Goal: Task Accomplishment & Management: Manage account settings

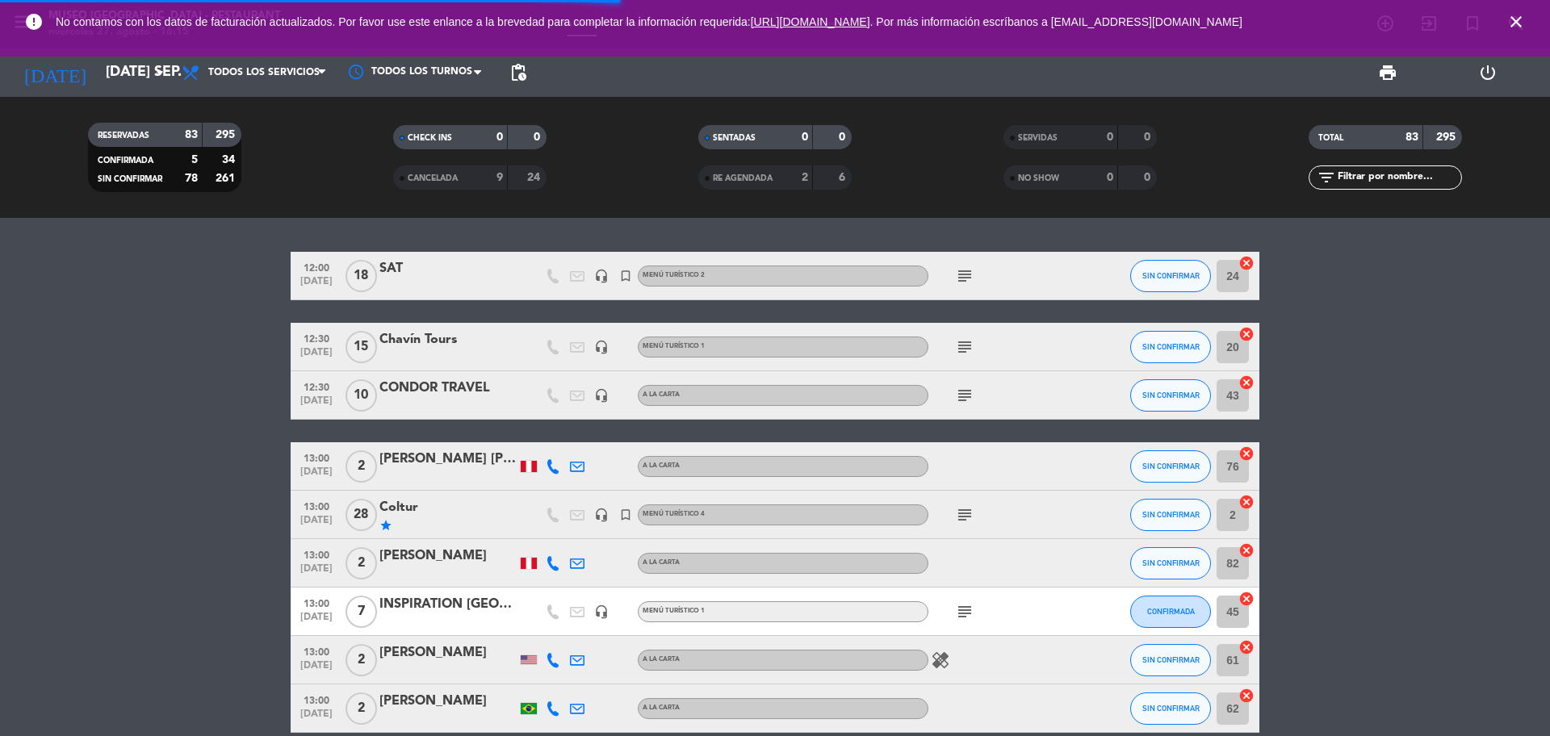
click at [1381, 173] on input "text" at bounding box center [1398, 178] width 125 height 18
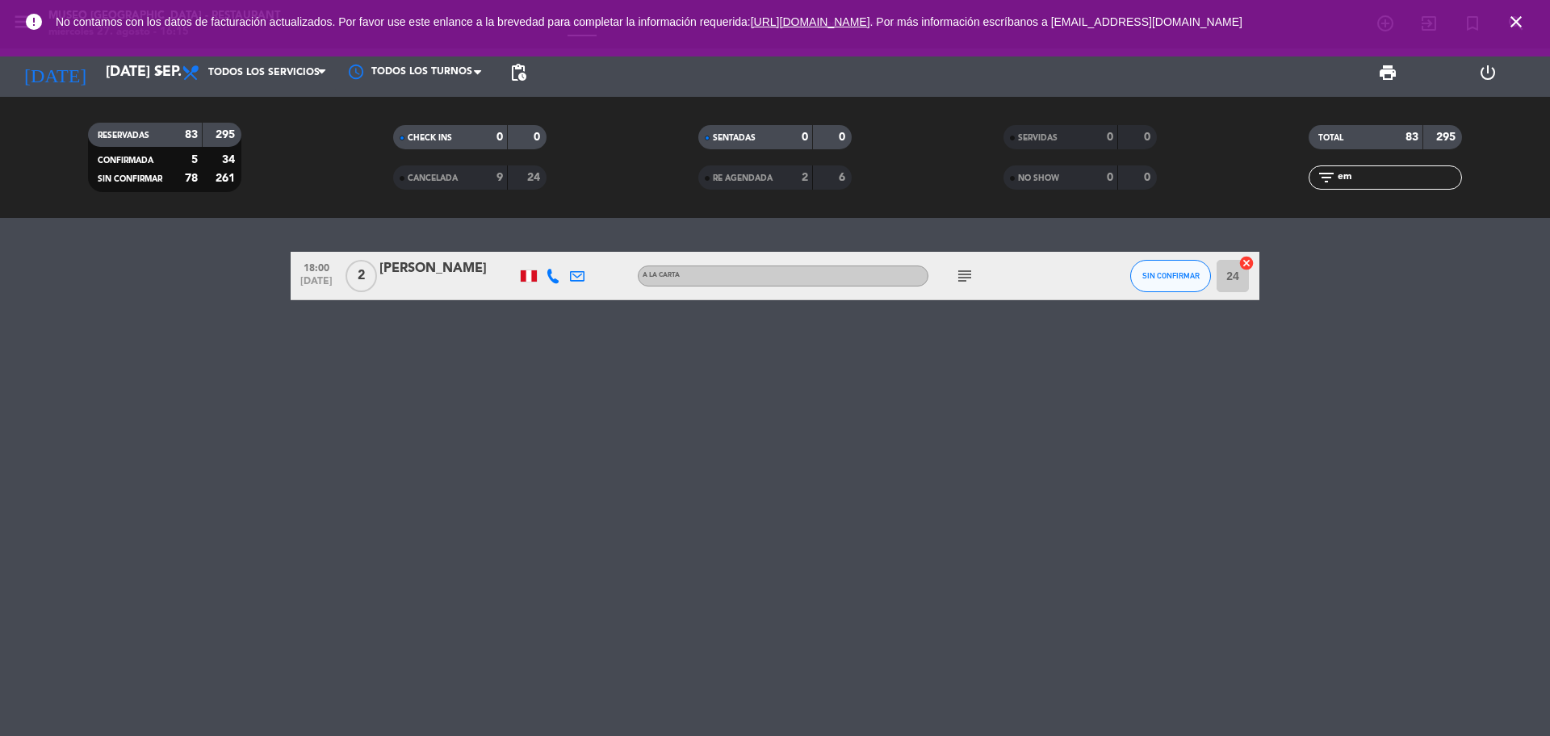
type input "e"
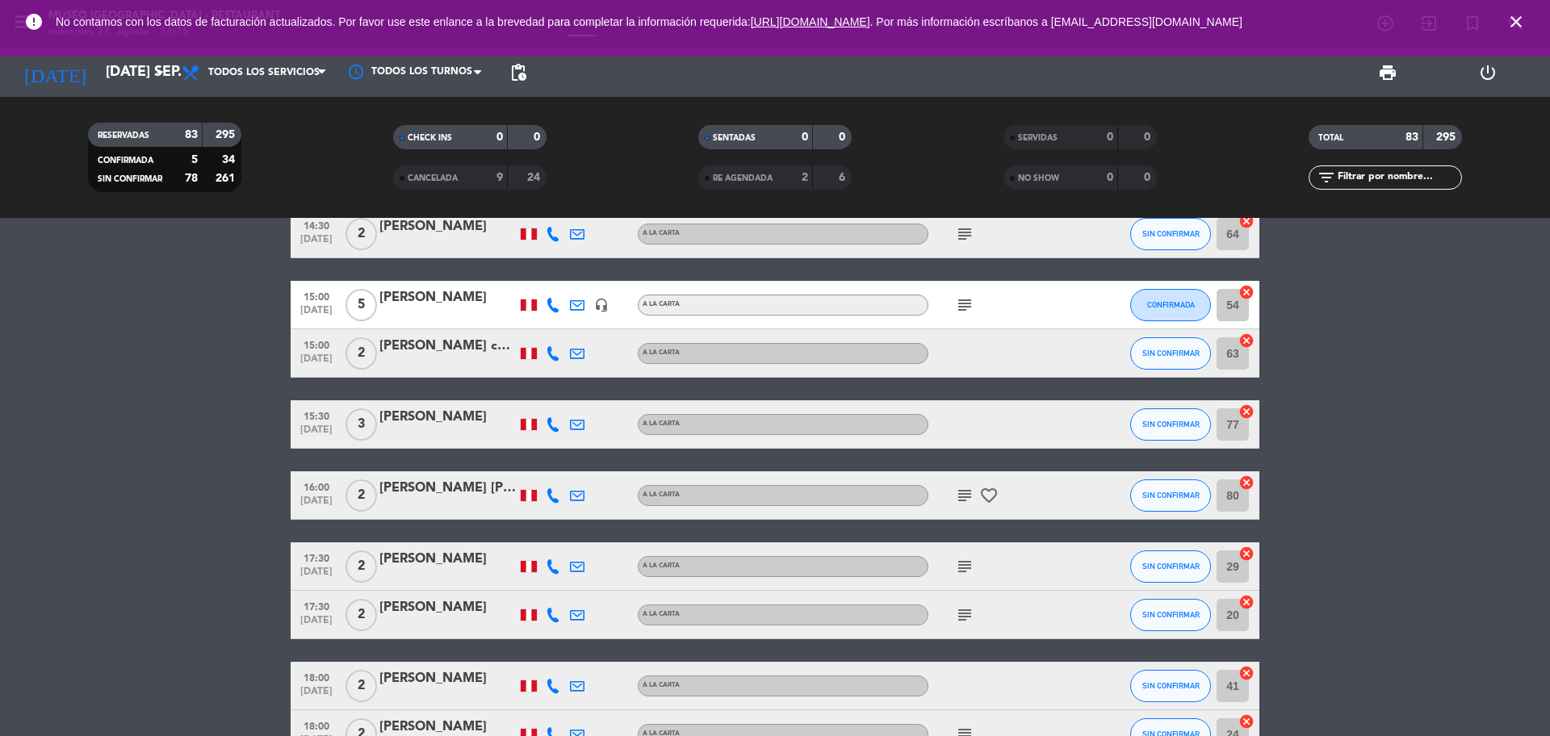
scroll to position [706, 0]
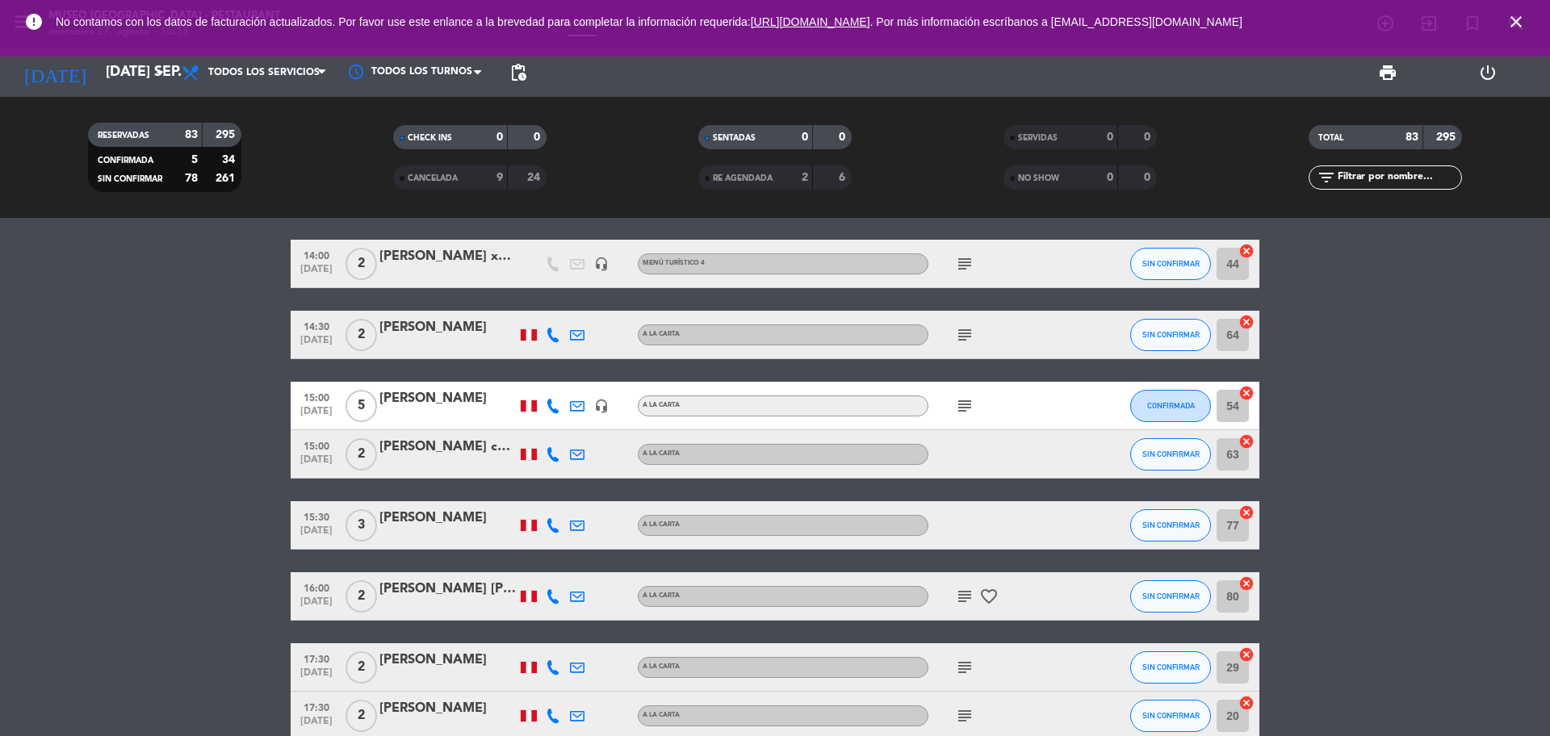
click at [962, 413] on icon "subject" at bounding box center [964, 405] width 19 height 19
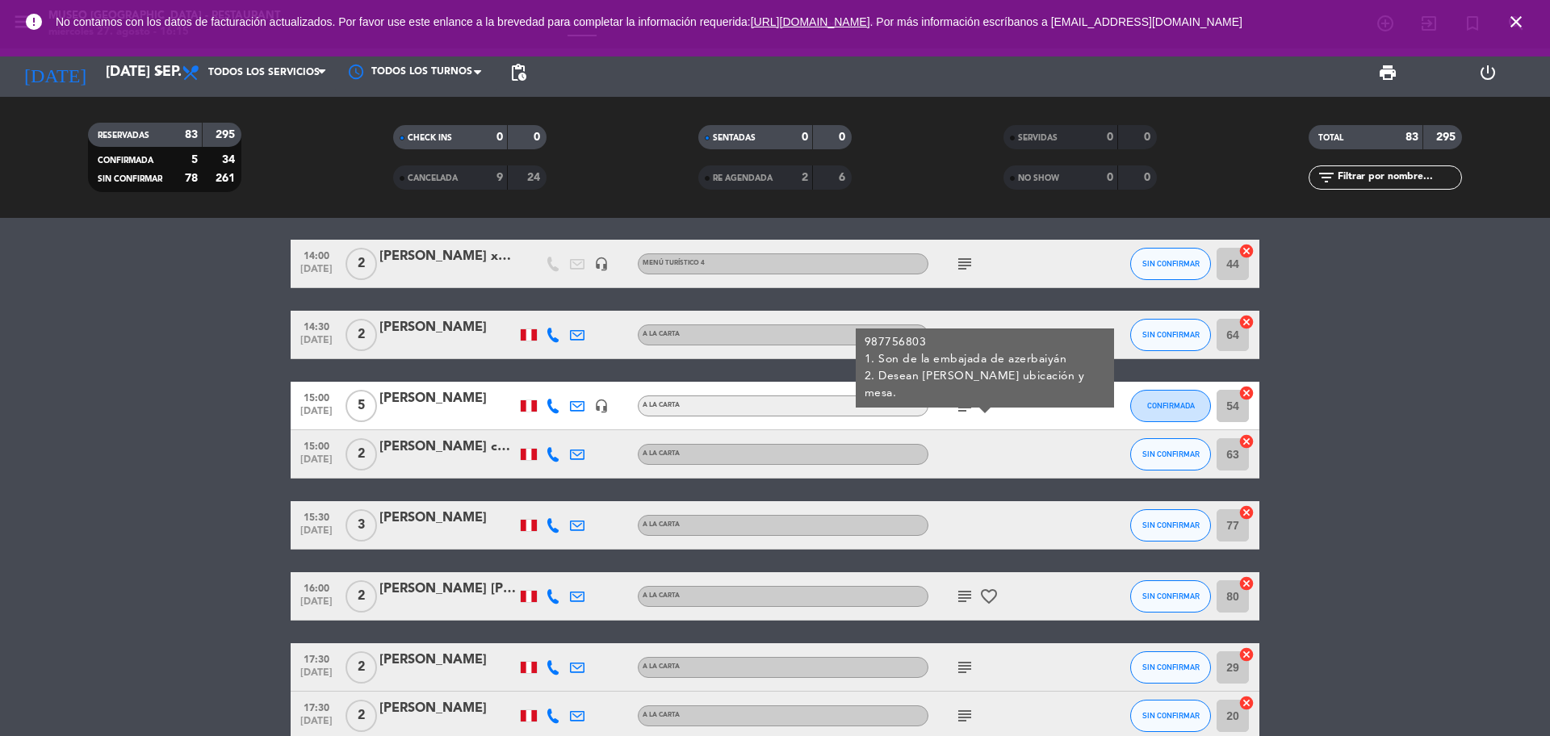
click at [426, 408] on div "[PERSON_NAME]" at bounding box center [447, 398] width 137 height 21
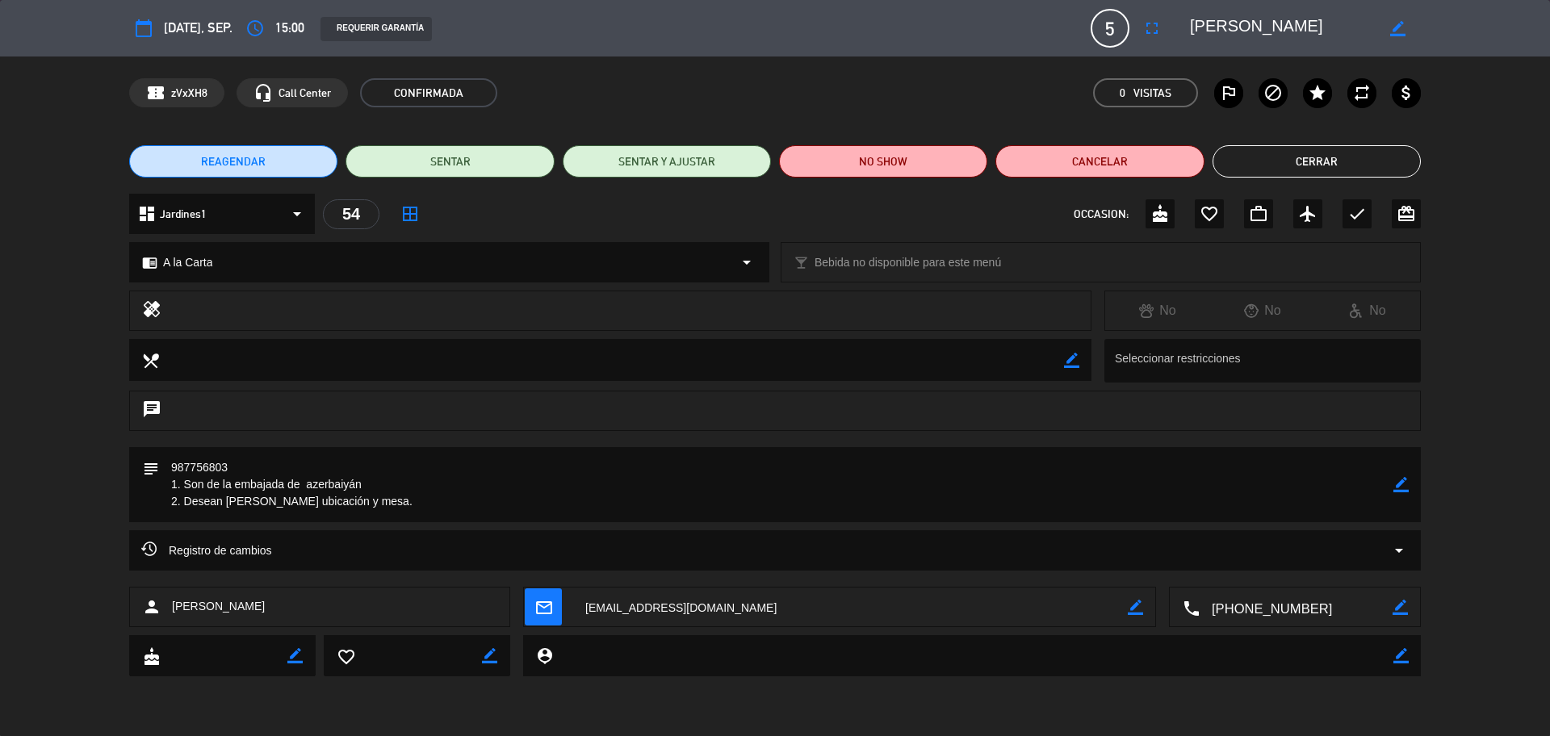
click at [534, 613] on icon "mail_outline" at bounding box center [543, 607] width 18 height 18
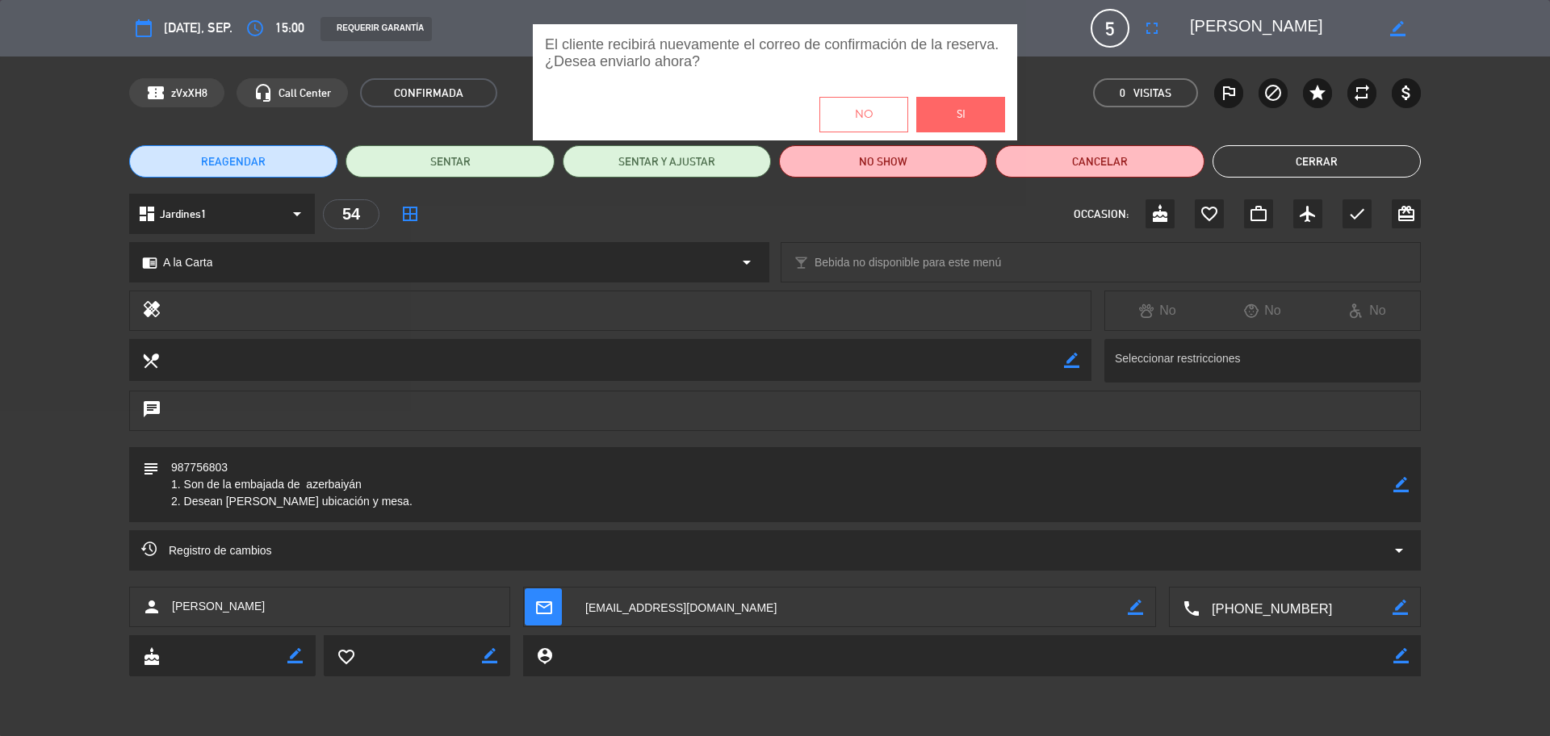
click at [989, 114] on button "Si" at bounding box center [960, 115] width 89 height 36
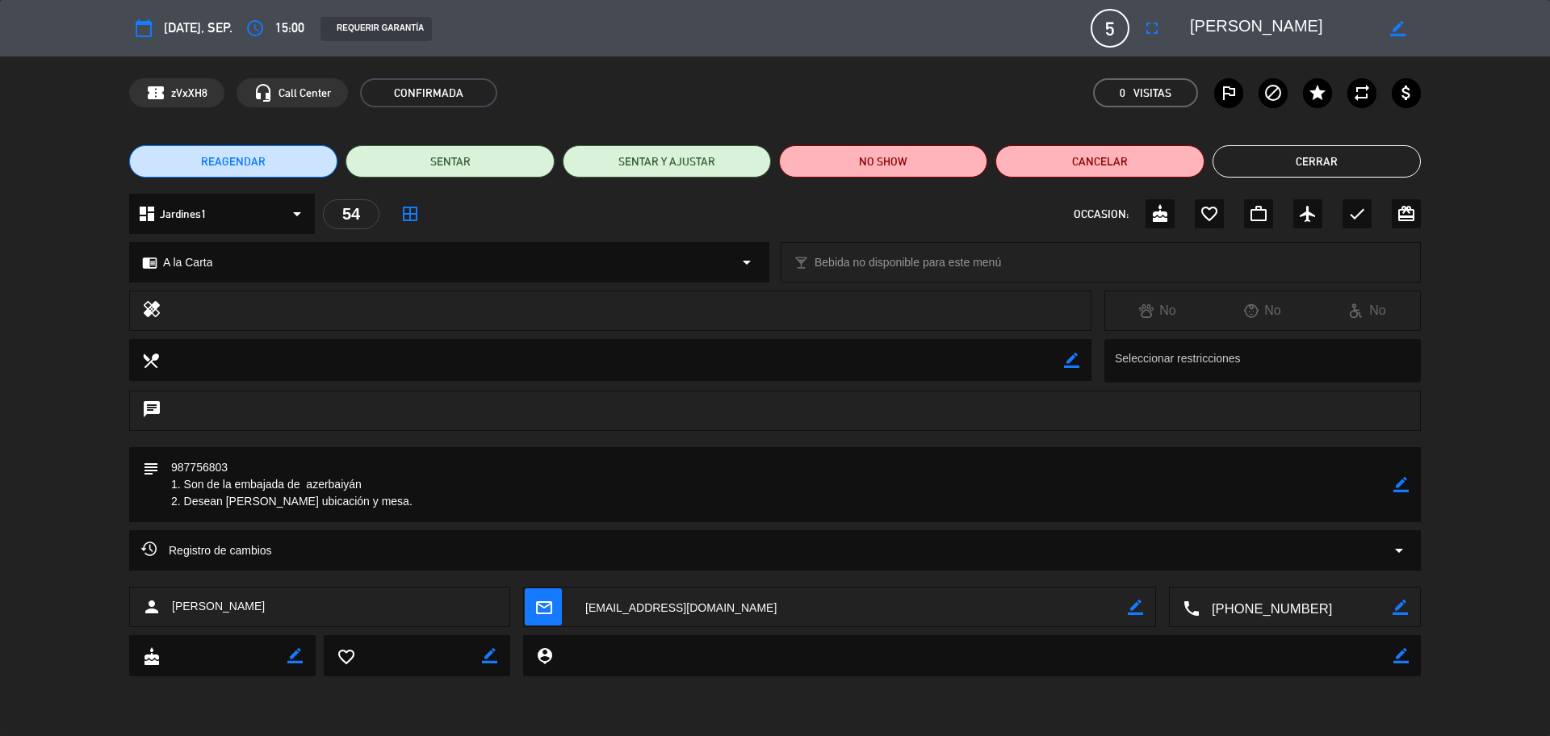
click at [1135, 614] on icon "border_color" at bounding box center [1135, 607] width 15 height 15
drag, startPoint x: 751, startPoint y: 610, endPoint x: 523, endPoint y: 616, distance: 227.8
click at [523, 616] on div "mail_outline" at bounding box center [839, 607] width 633 height 40
click at [1130, 610] on icon at bounding box center [1135, 607] width 15 height 15
click at [531, 617] on span "mail_outline" at bounding box center [543, 607] width 37 height 37
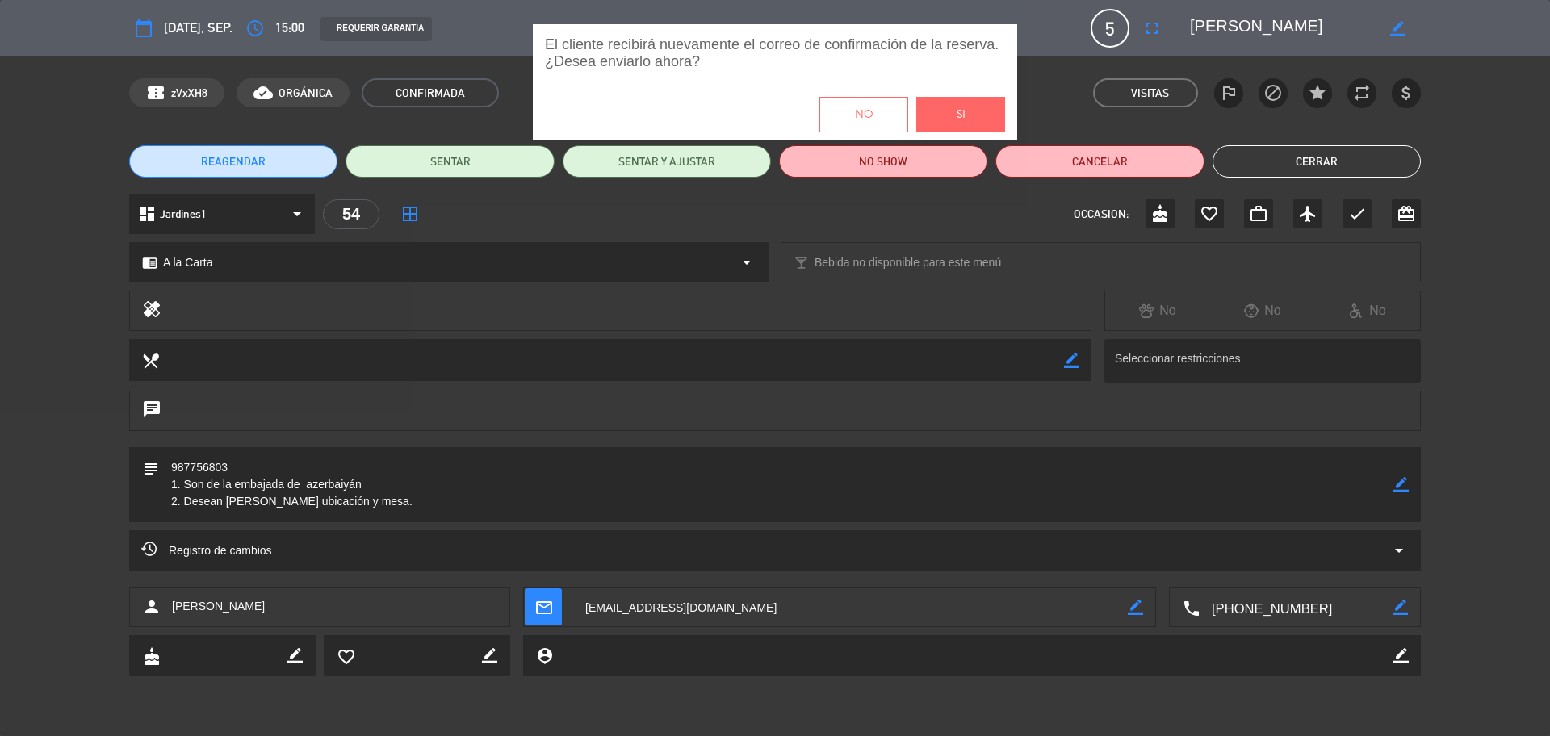
click at [960, 111] on span "Si" at bounding box center [961, 115] width 9 height 19
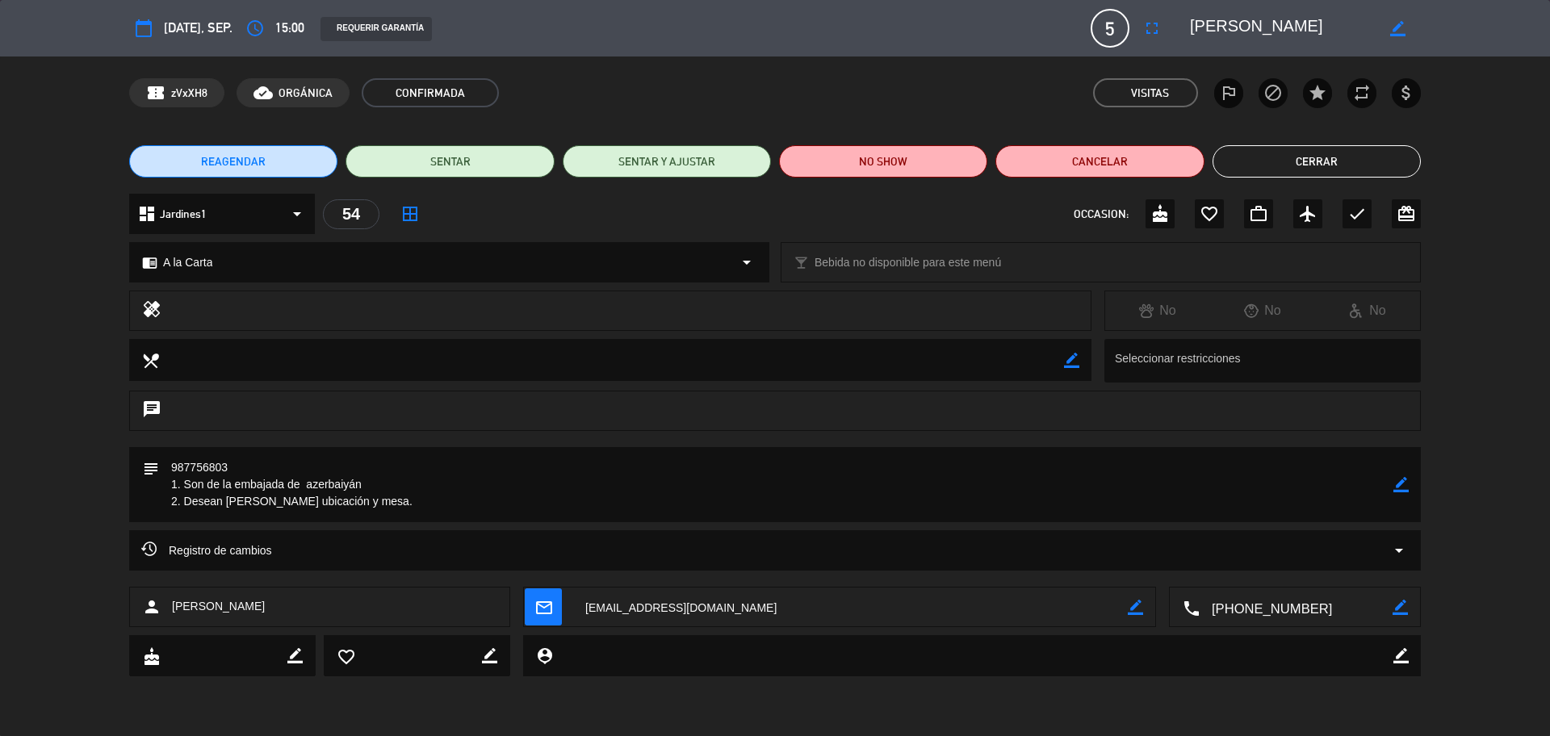
click at [1145, 604] on div "mail_outline border_color" at bounding box center [839, 608] width 631 height 40
click at [1137, 609] on icon "border_color" at bounding box center [1135, 607] width 15 height 15
drag, startPoint x: 712, startPoint y: 610, endPoint x: 698, endPoint y: 611, distance: 14.6
click at [698, 611] on textarea at bounding box center [850, 608] width 555 height 40
type textarea "[EMAIL_ADDRESS][DOMAIN_NAME]"
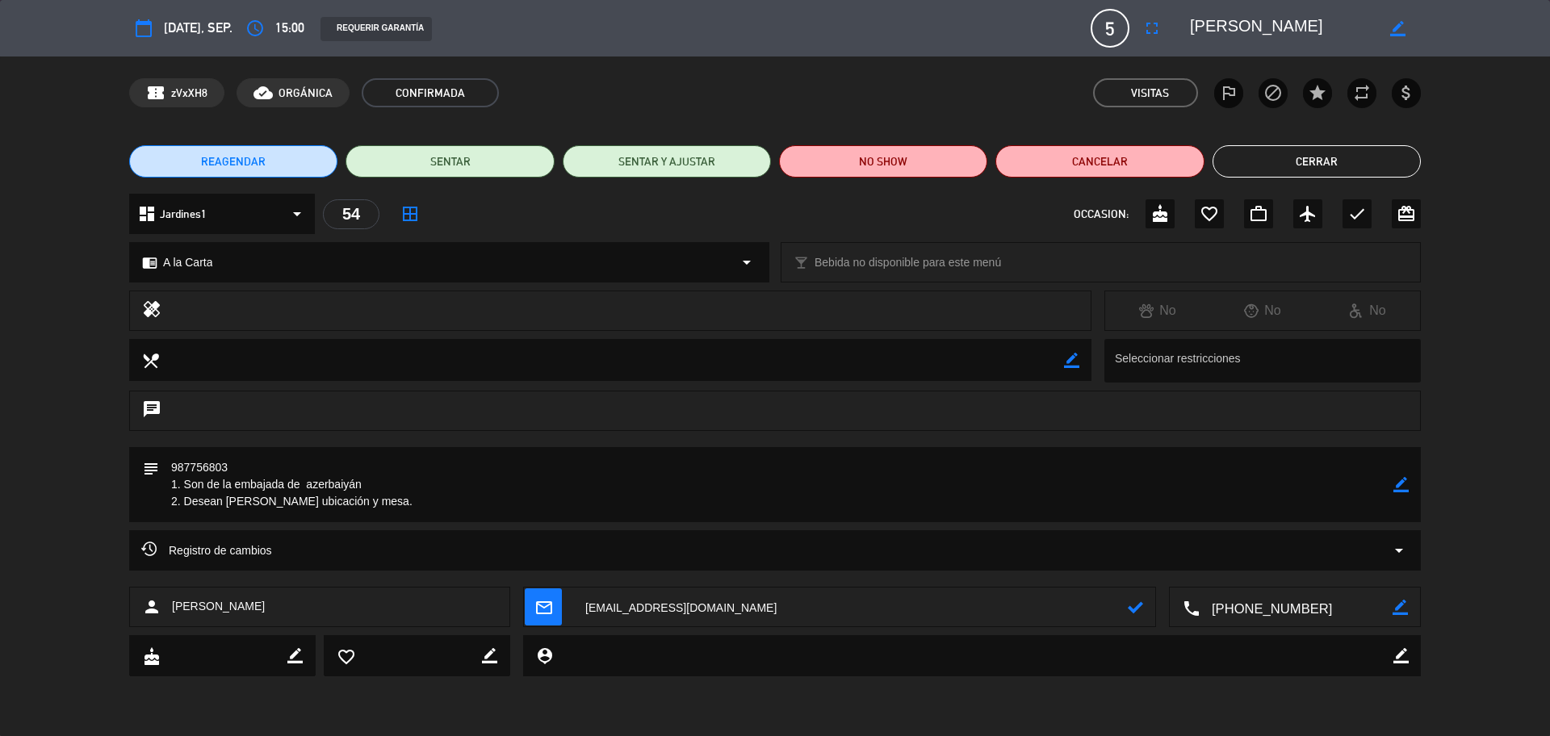
click at [1134, 602] on icon at bounding box center [1135, 607] width 15 height 15
click at [554, 583] on div "Registro de cambios arrow_drop_down" at bounding box center [775, 558] width 1550 height 57
click at [537, 604] on icon "mail_outline" at bounding box center [543, 607] width 18 height 18
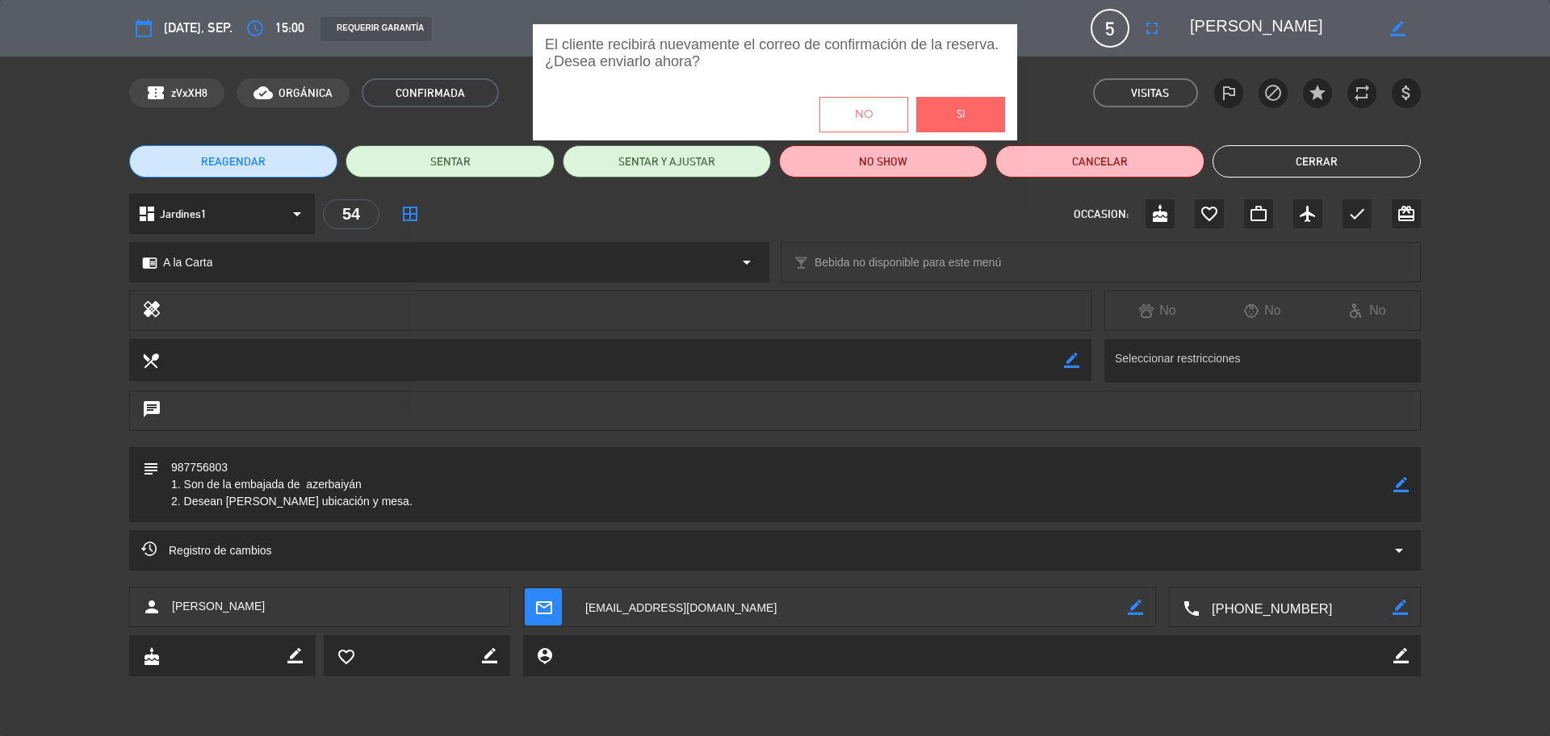
click at [957, 106] on span "Si" at bounding box center [961, 115] width 9 height 19
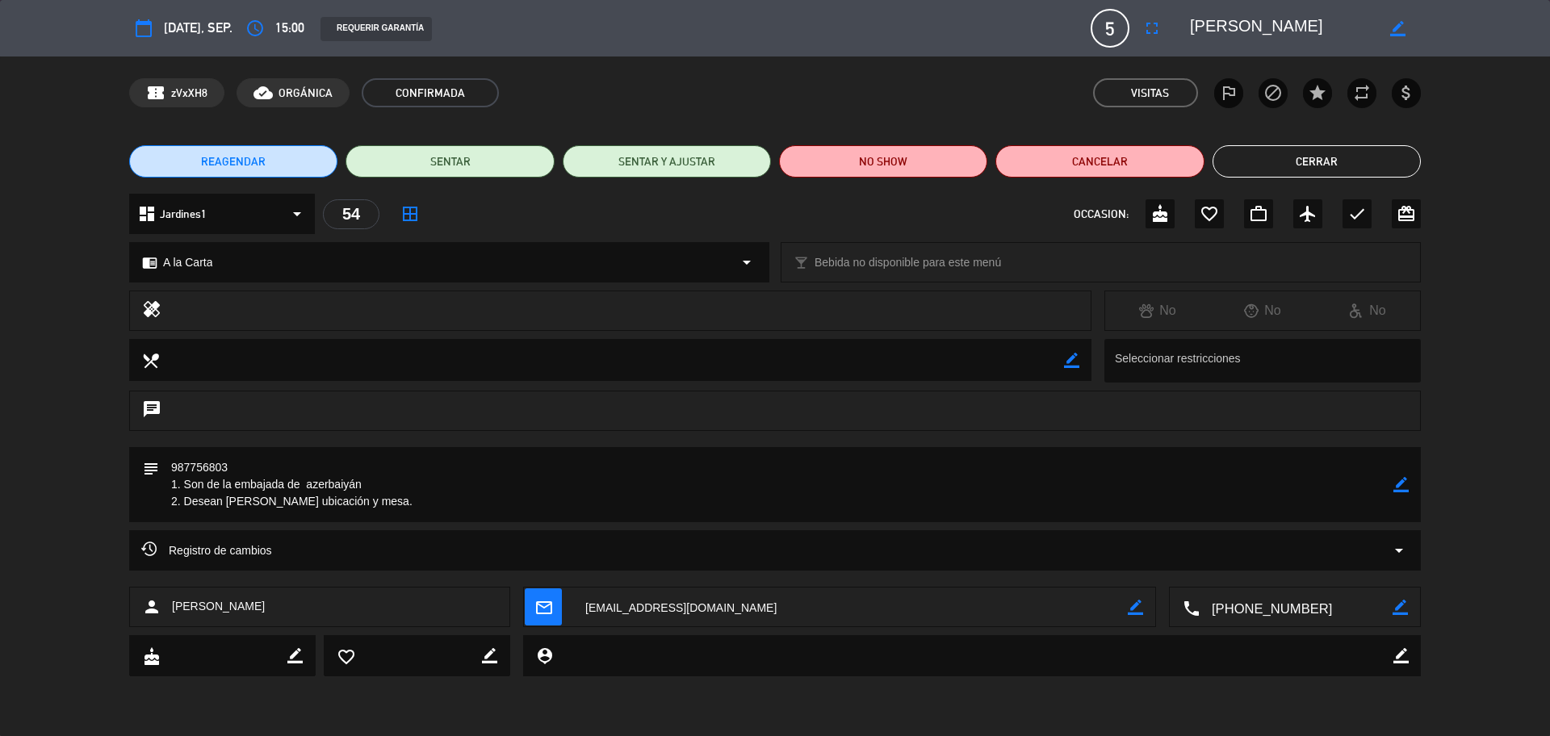
click at [1397, 33] on icon "border_color" at bounding box center [1397, 28] width 15 height 15
click at [1203, 32] on textarea at bounding box center [1282, 28] width 185 height 29
type textarea "[PERSON_NAME]"
click at [1394, 30] on icon at bounding box center [1397, 28] width 15 height 15
click at [548, 616] on icon "mail_outline" at bounding box center [543, 607] width 18 height 18
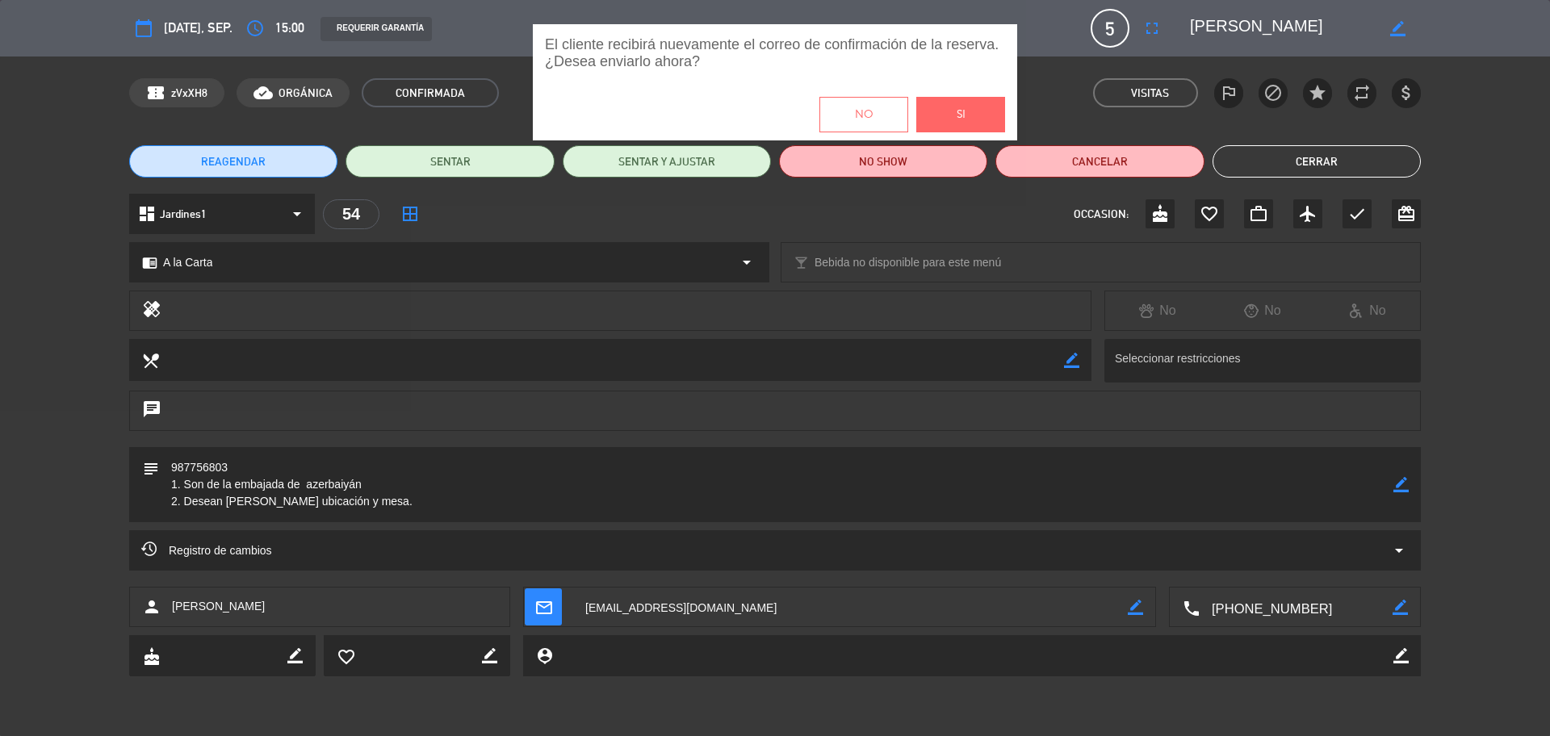
click at [963, 110] on span "Si" at bounding box center [961, 115] width 9 height 19
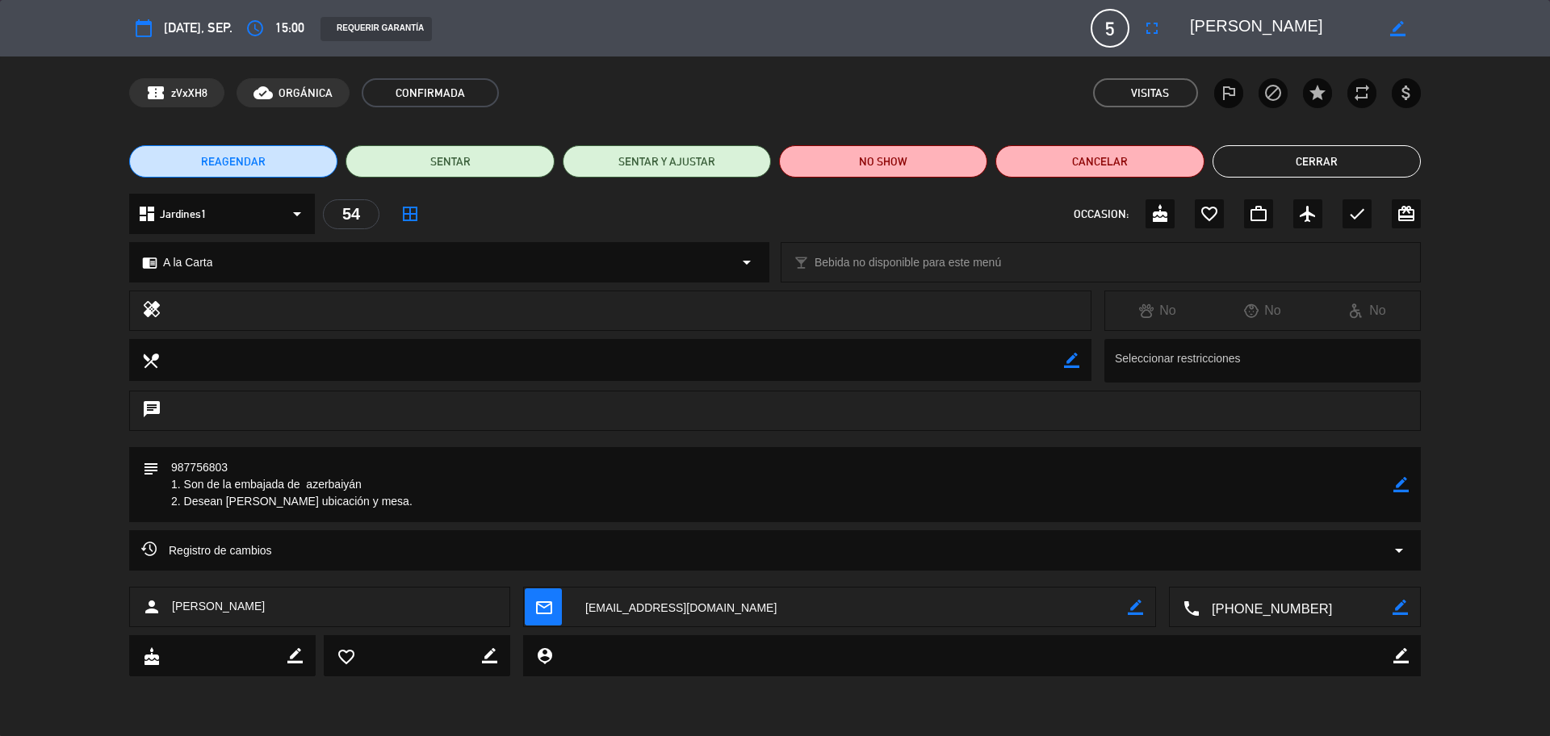
click at [1273, 180] on div "REAGENDAR SENTAR SENTAR Y AJUSTAR NO SHOW Cancelar Cerrar" at bounding box center [775, 161] width 1550 height 65
click at [1270, 169] on button "Cerrar" at bounding box center [1317, 161] width 208 height 32
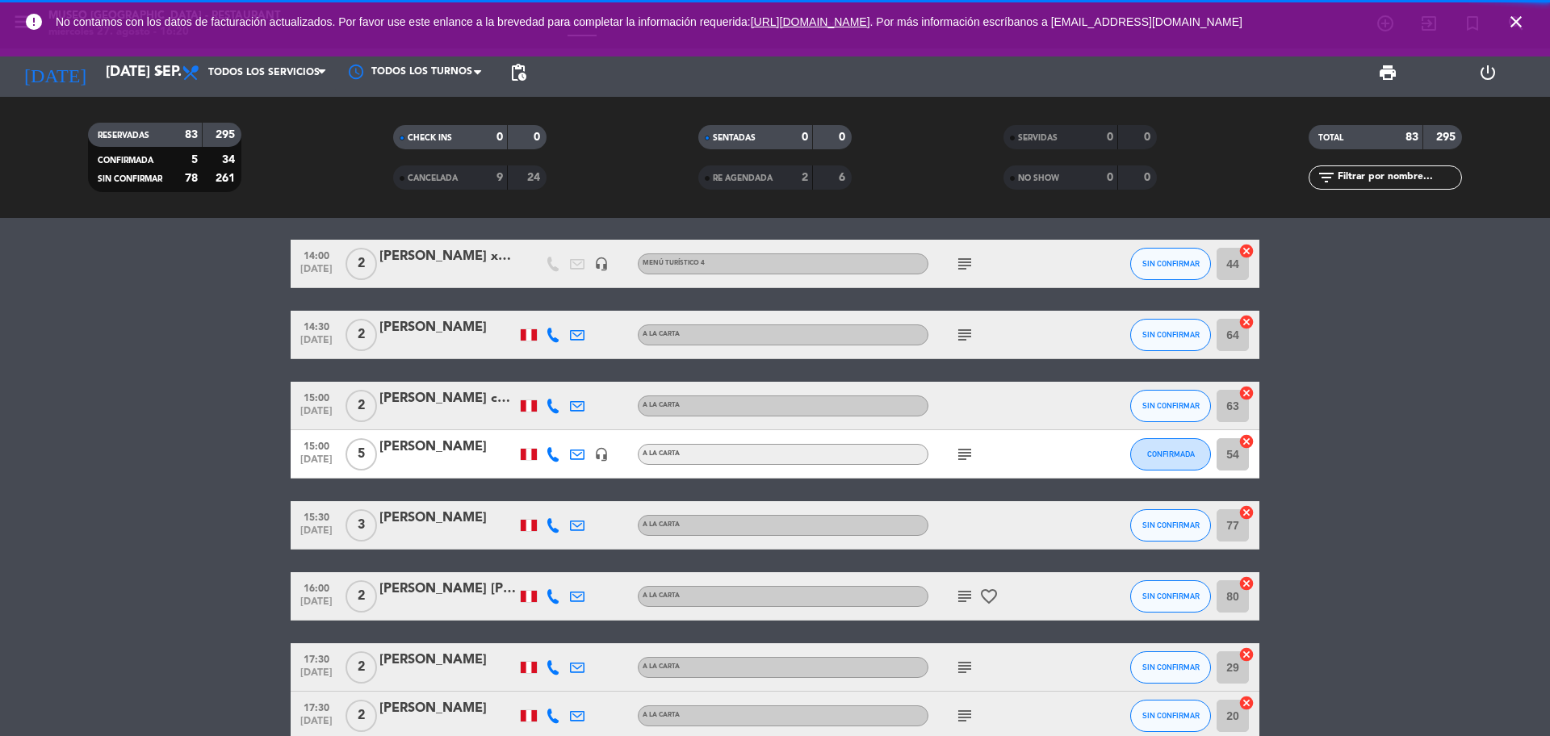
click at [1518, 23] on icon "close" at bounding box center [1516, 21] width 19 height 19
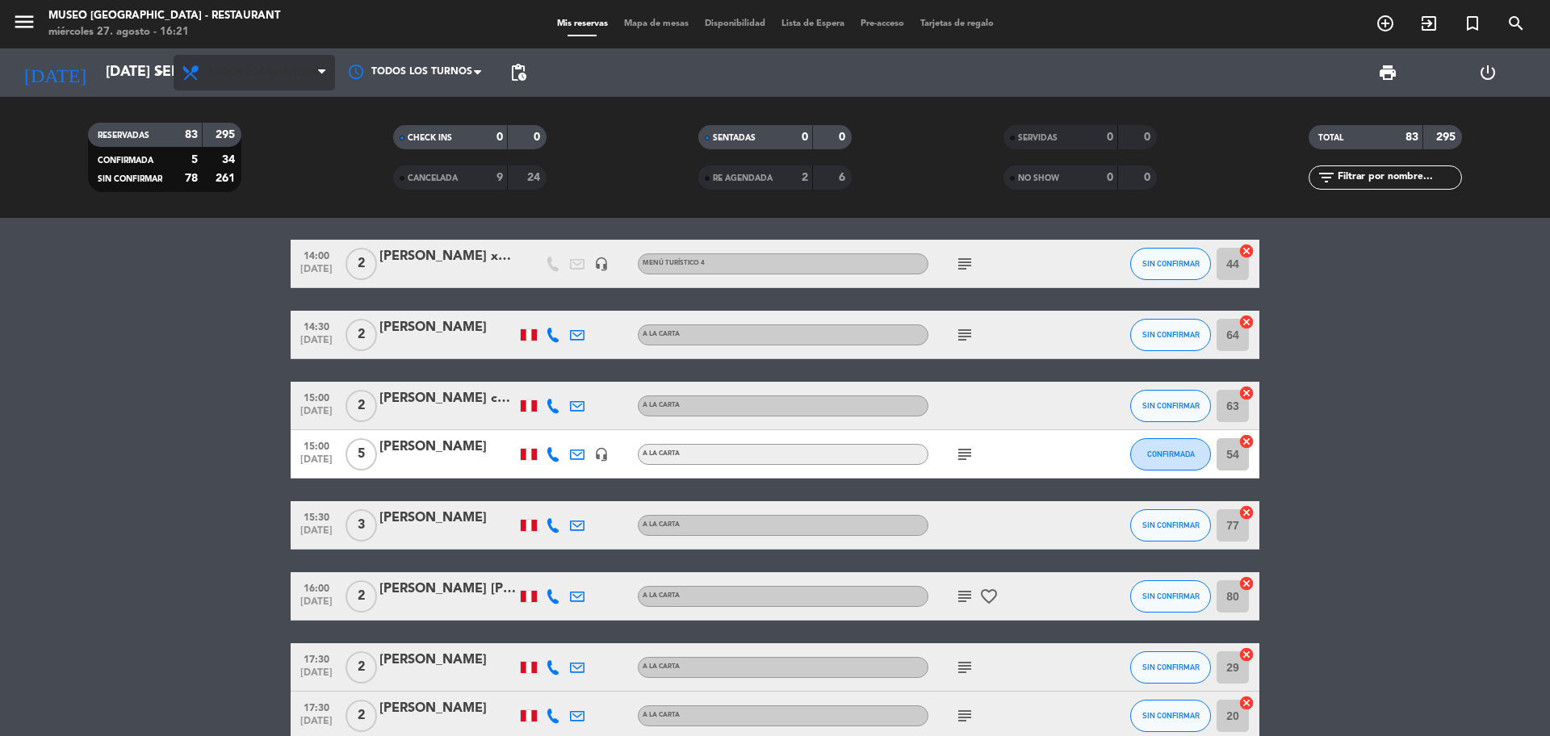
click at [258, 67] on span "Todos los servicios" at bounding box center [263, 72] width 111 height 11
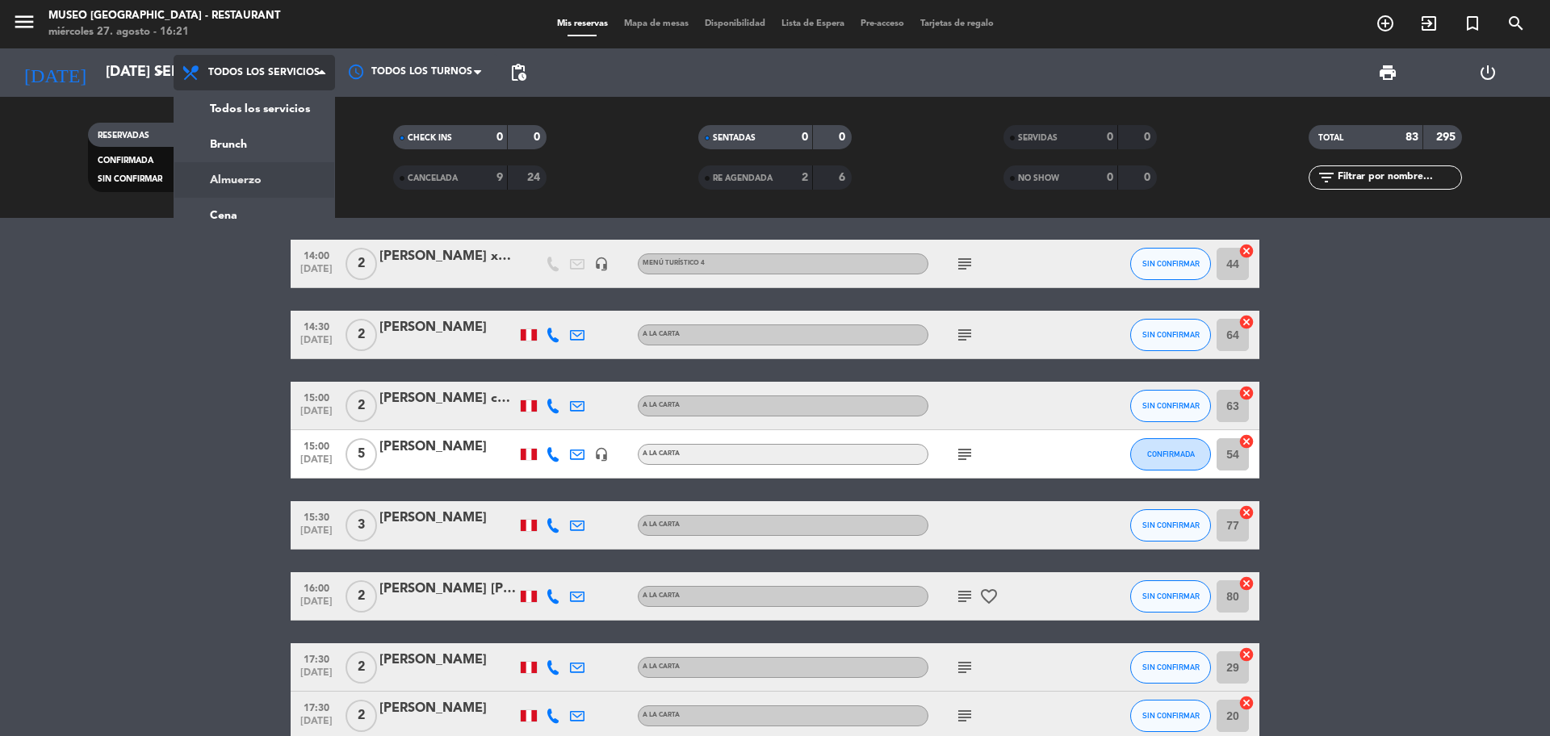
click at [276, 191] on div "menu [GEOGRAPHIC_DATA] - Restaurant miércoles 27. agosto - 16:21 Mis reservas M…" at bounding box center [775, 109] width 1550 height 218
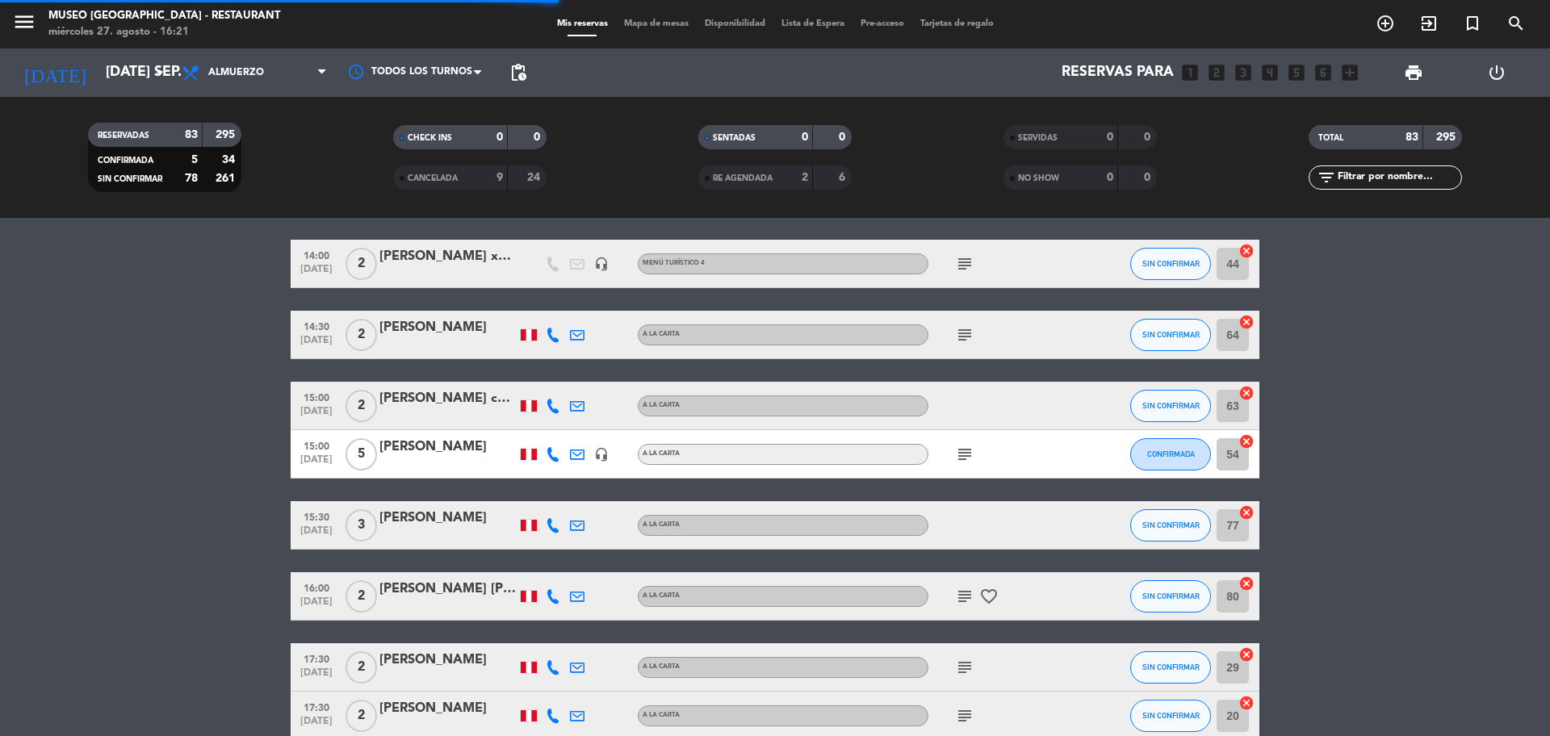
scroll to position [712, 0]
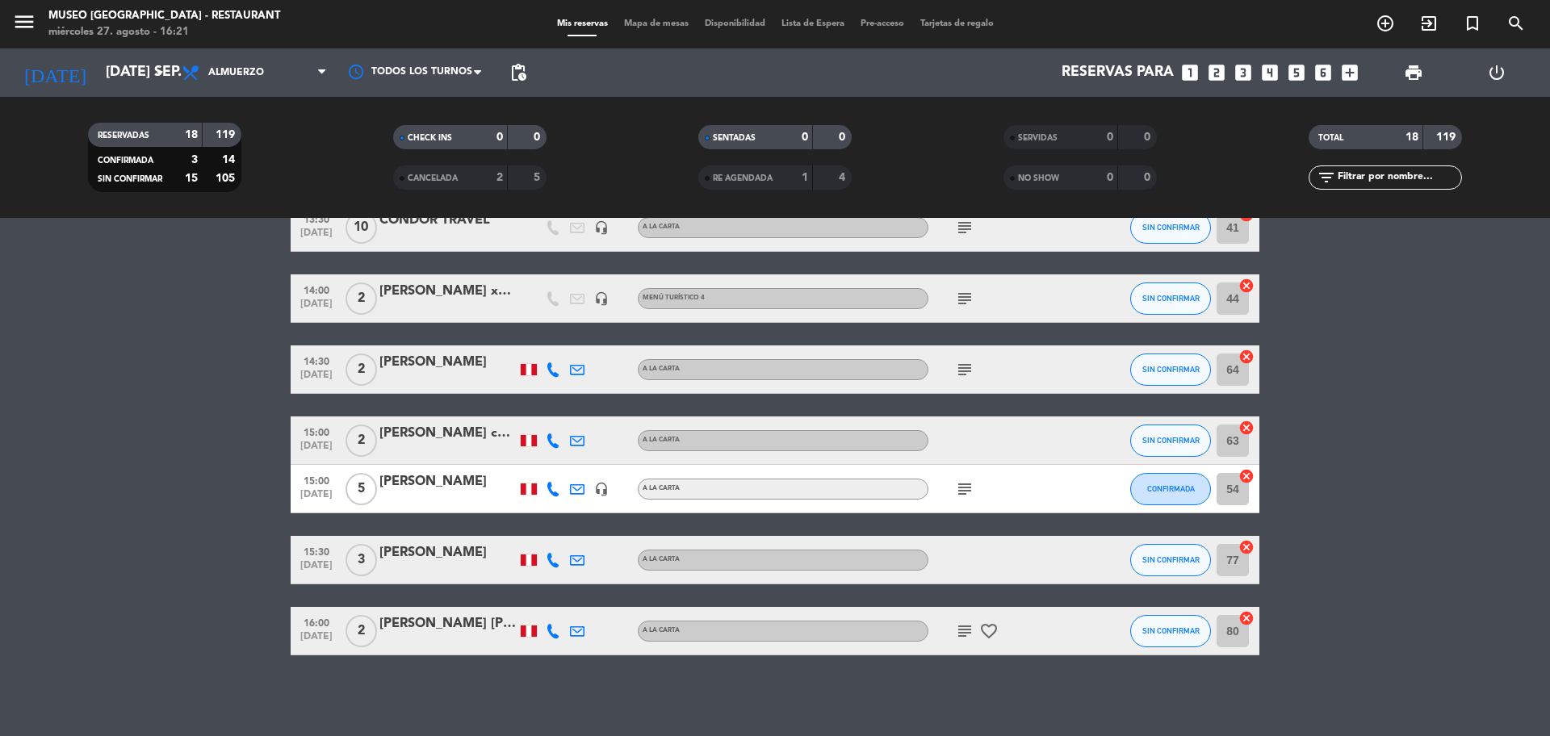
click at [1211, 82] on icon "looks_two" at bounding box center [1216, 72] width 21 height 21
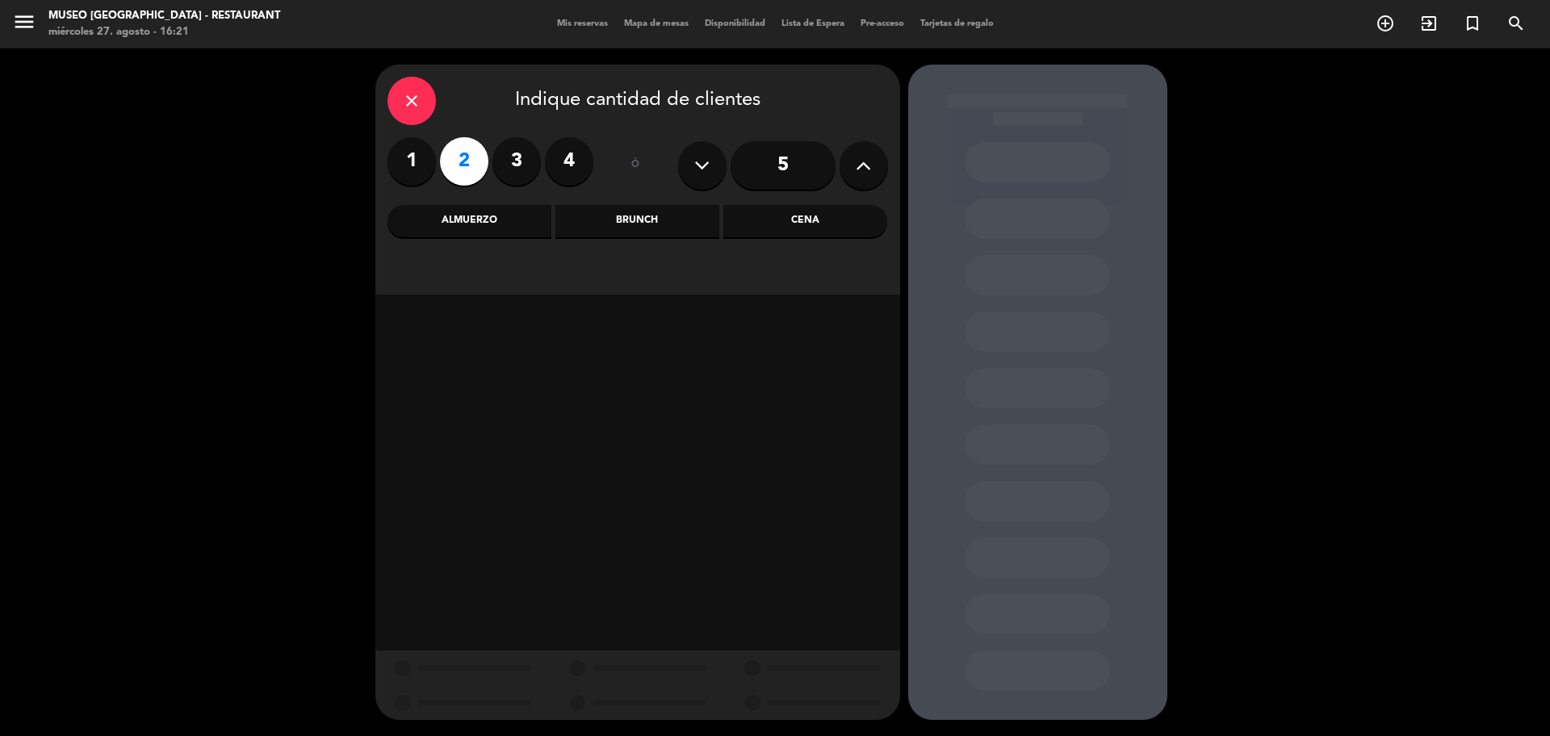
click at [834, 233] on div "Cena" at bounding box center [805, 221] width 164 height 32
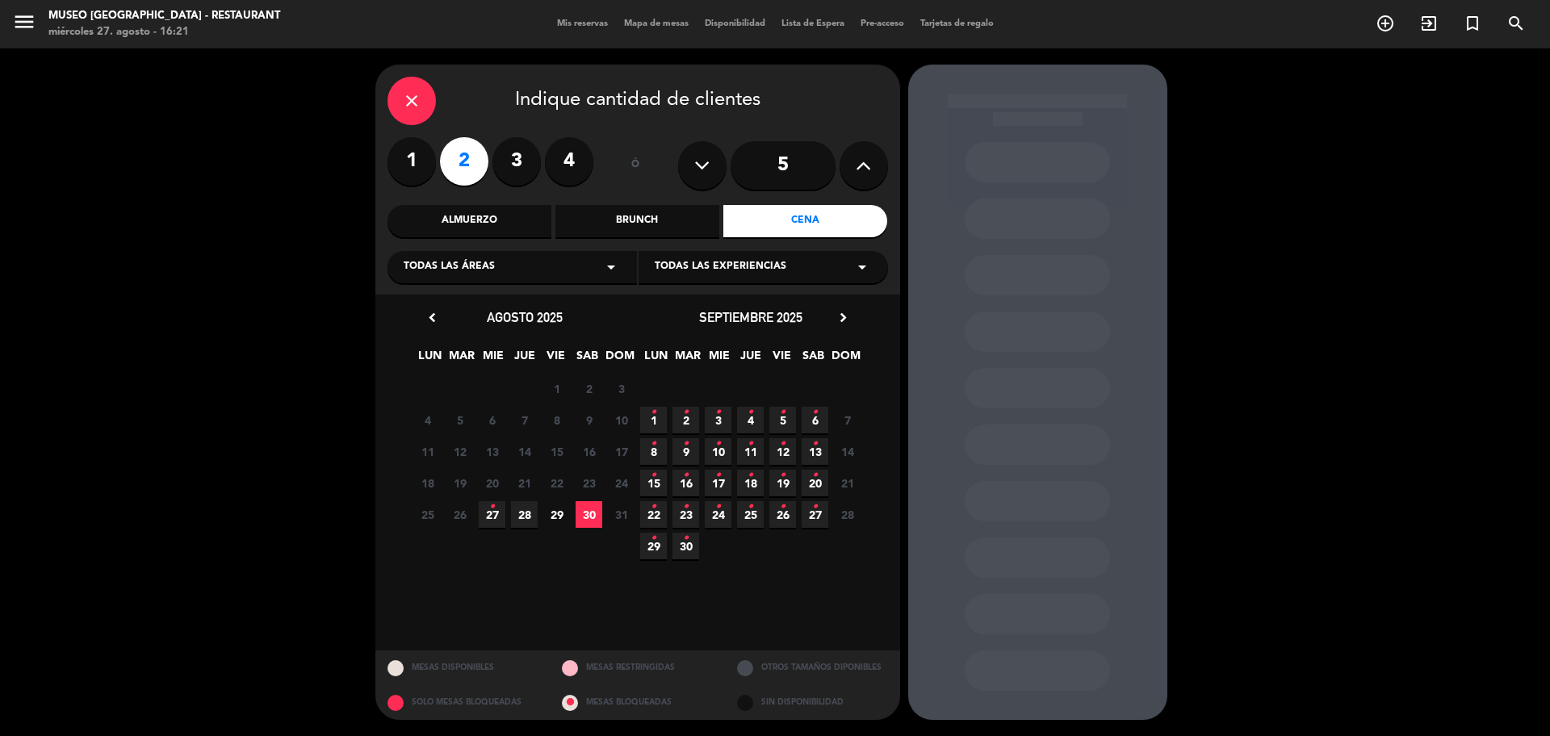
click at [562, 513] on span "29" at bounding box center [556, 514] width 27 height 27
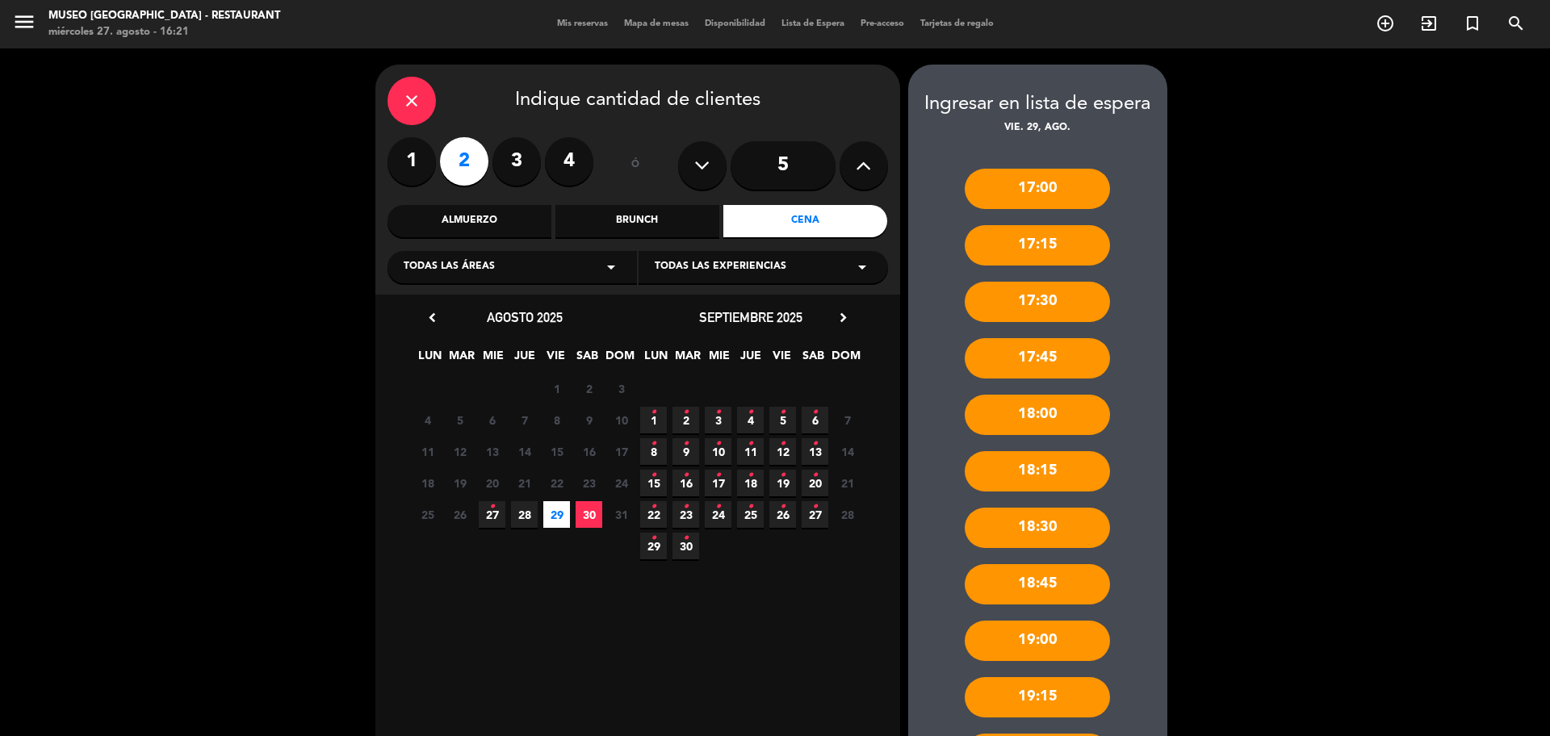
click at [421, 115] on div "close" at bounding box center [412, 101] width 48 height 48
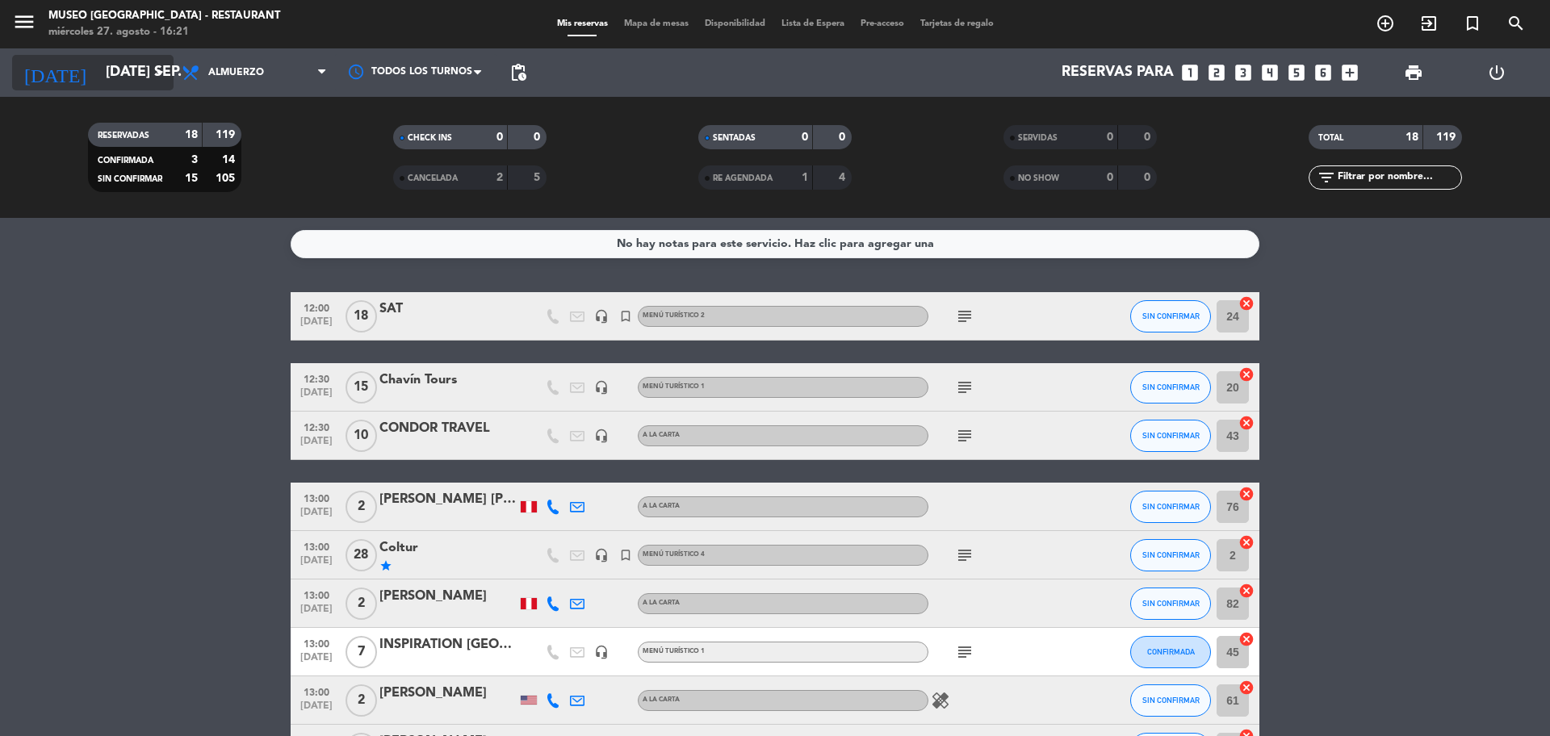
click at [124, 61] on input "[DATE] sep." at bounding box center [191, 73] width 187 height 32
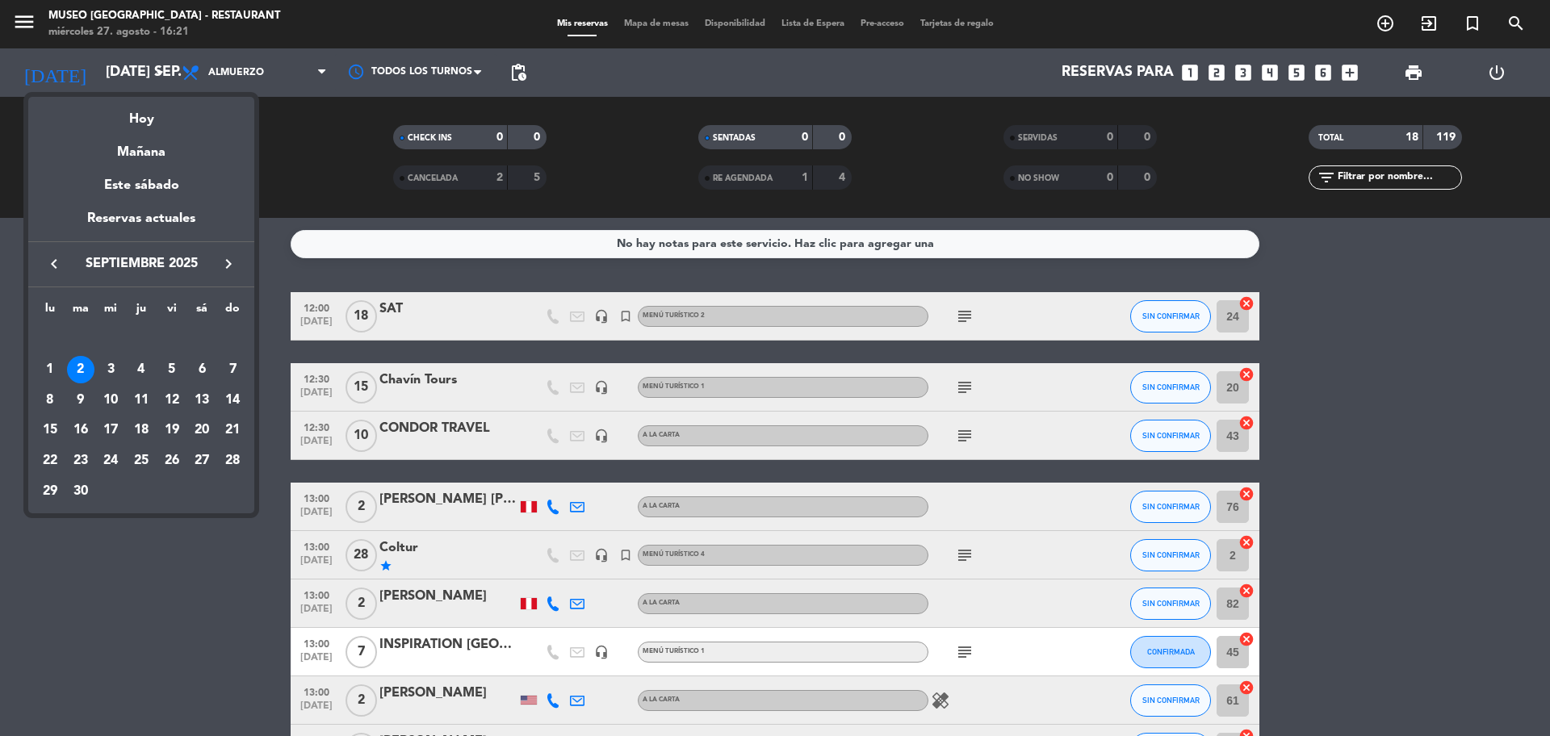
click at [61, 262] on icon "keyboard_arrow_left" at bounding box center [53, 263] width 19 height 19
click at [172, 455] on div "29" at bounding box center [171, 460] width 27 height 27
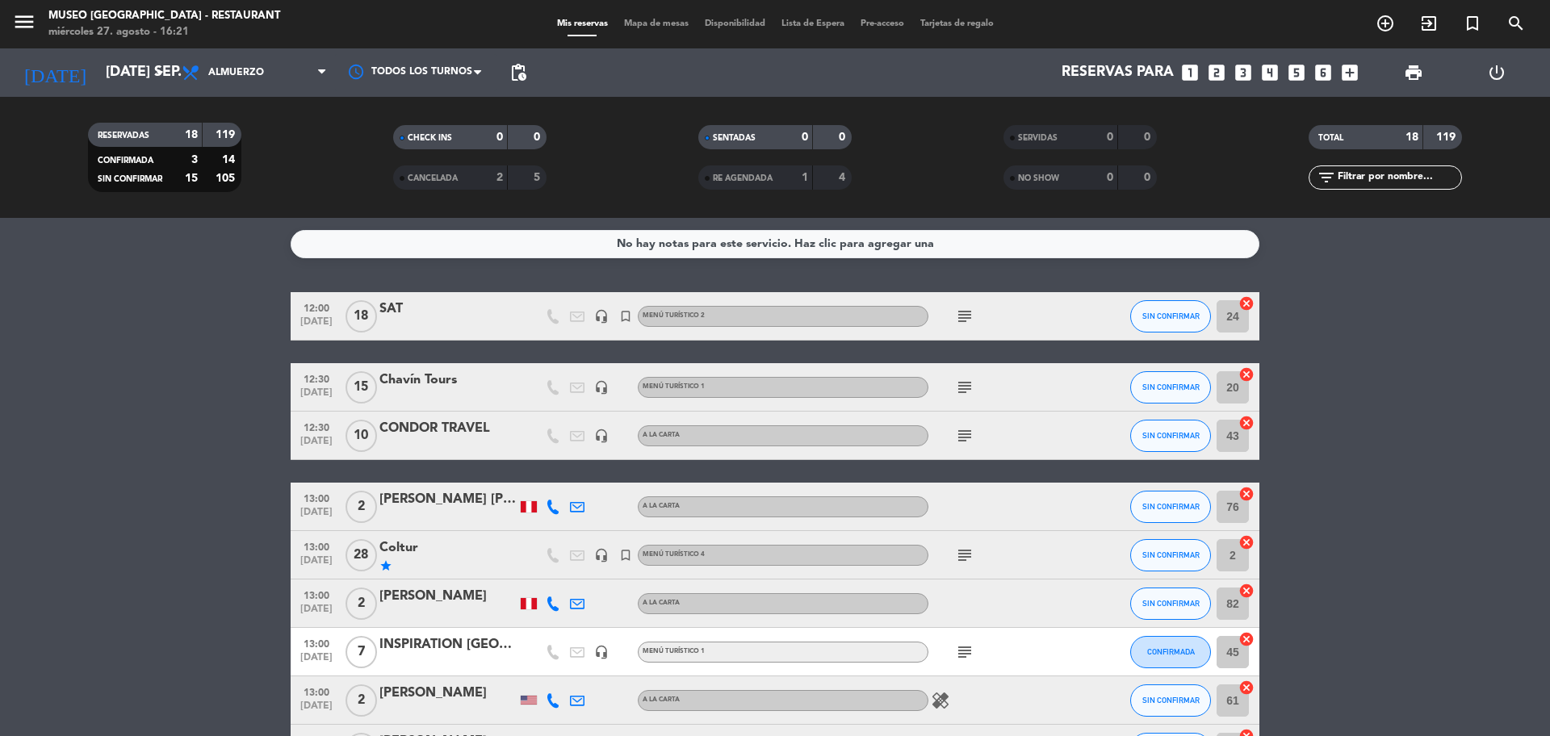
type input "vie. 29 ago."
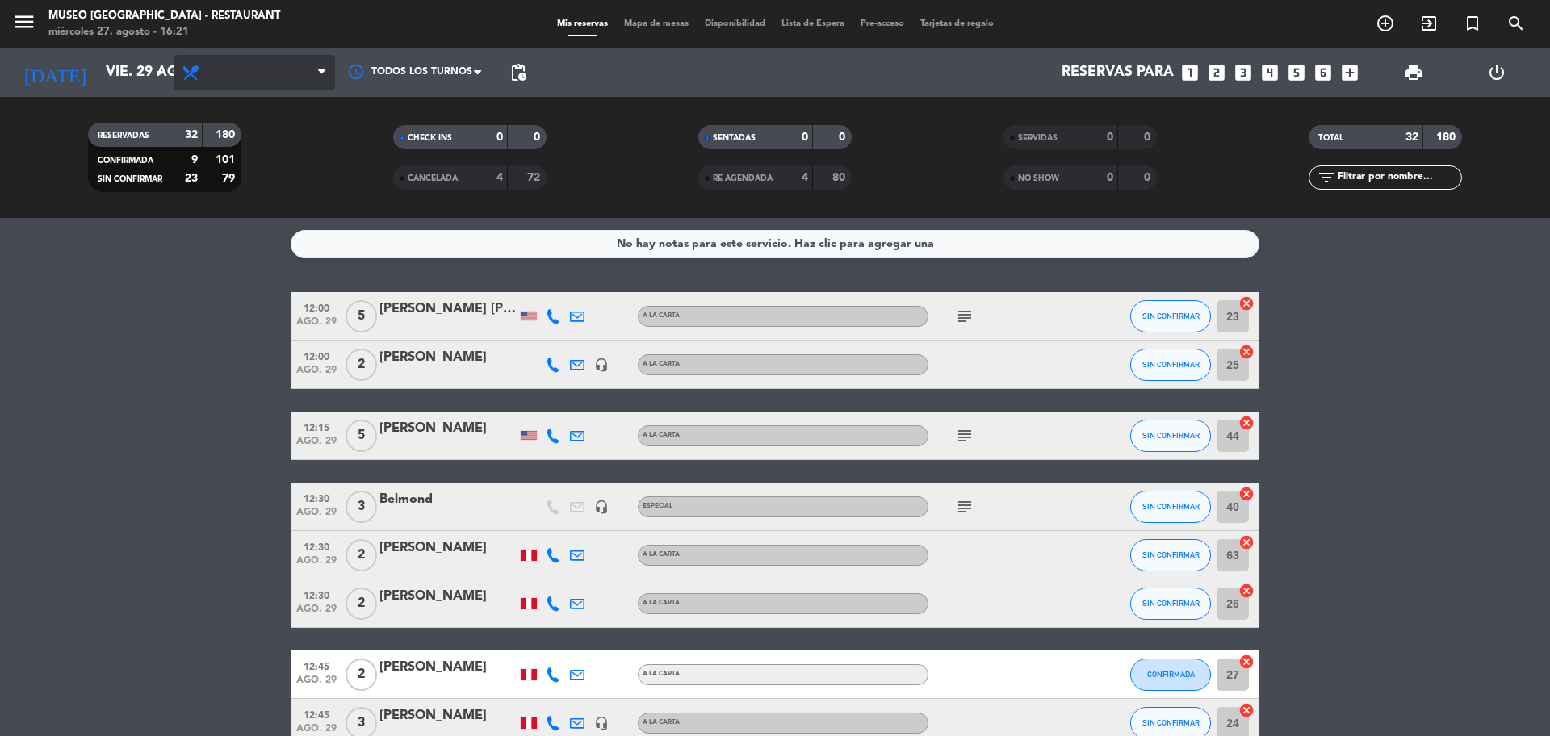
click at [204, 82] on span "Almuerzo" at bounding box center [254, 73] width 161 height 36
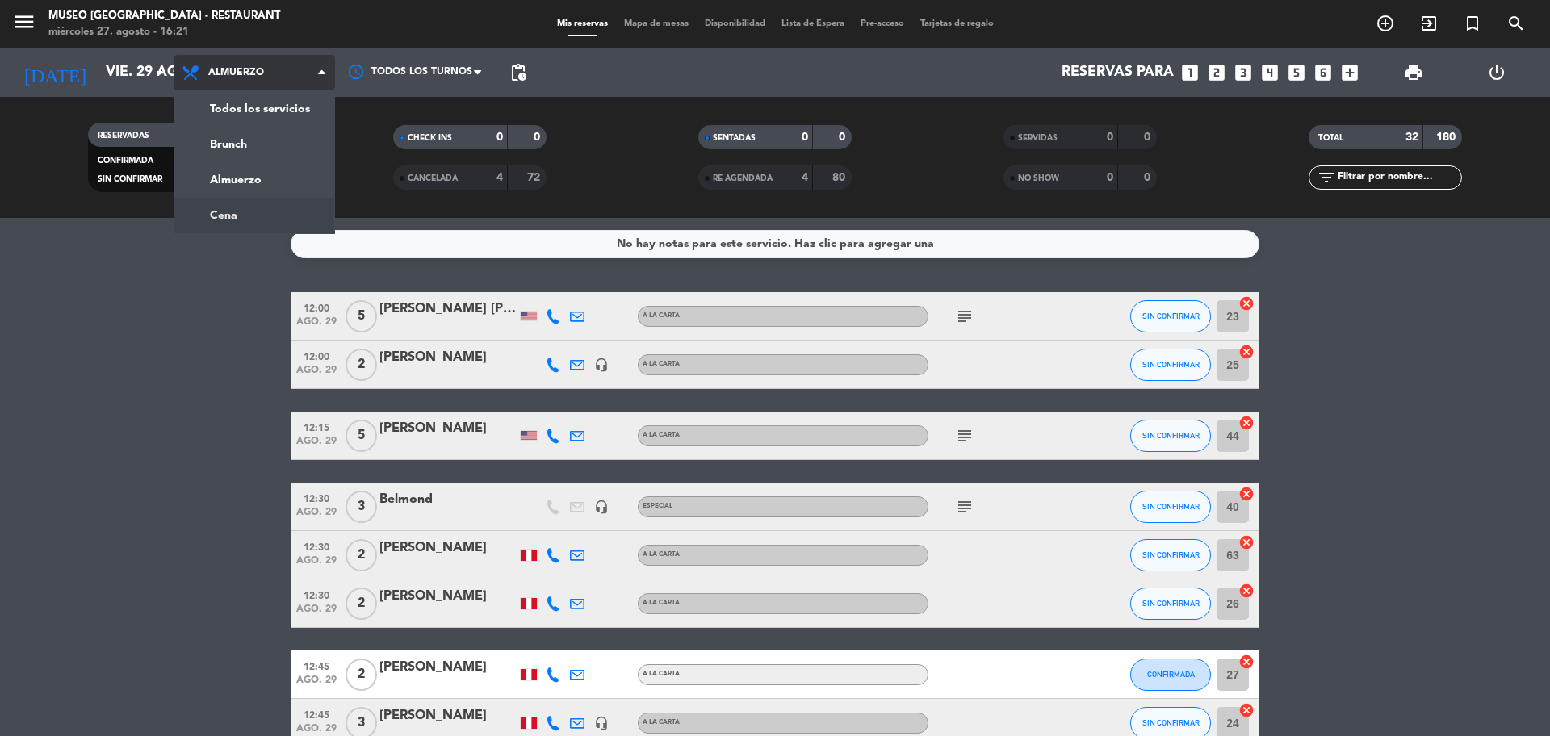
click at [297, 205] on div "menu [GEOGRAPHIC_DATA] - Restaurant miércoles 27. agosto - 16:21 Mis reservas M…" at bounding box center [775, 109] width 1550 height 218
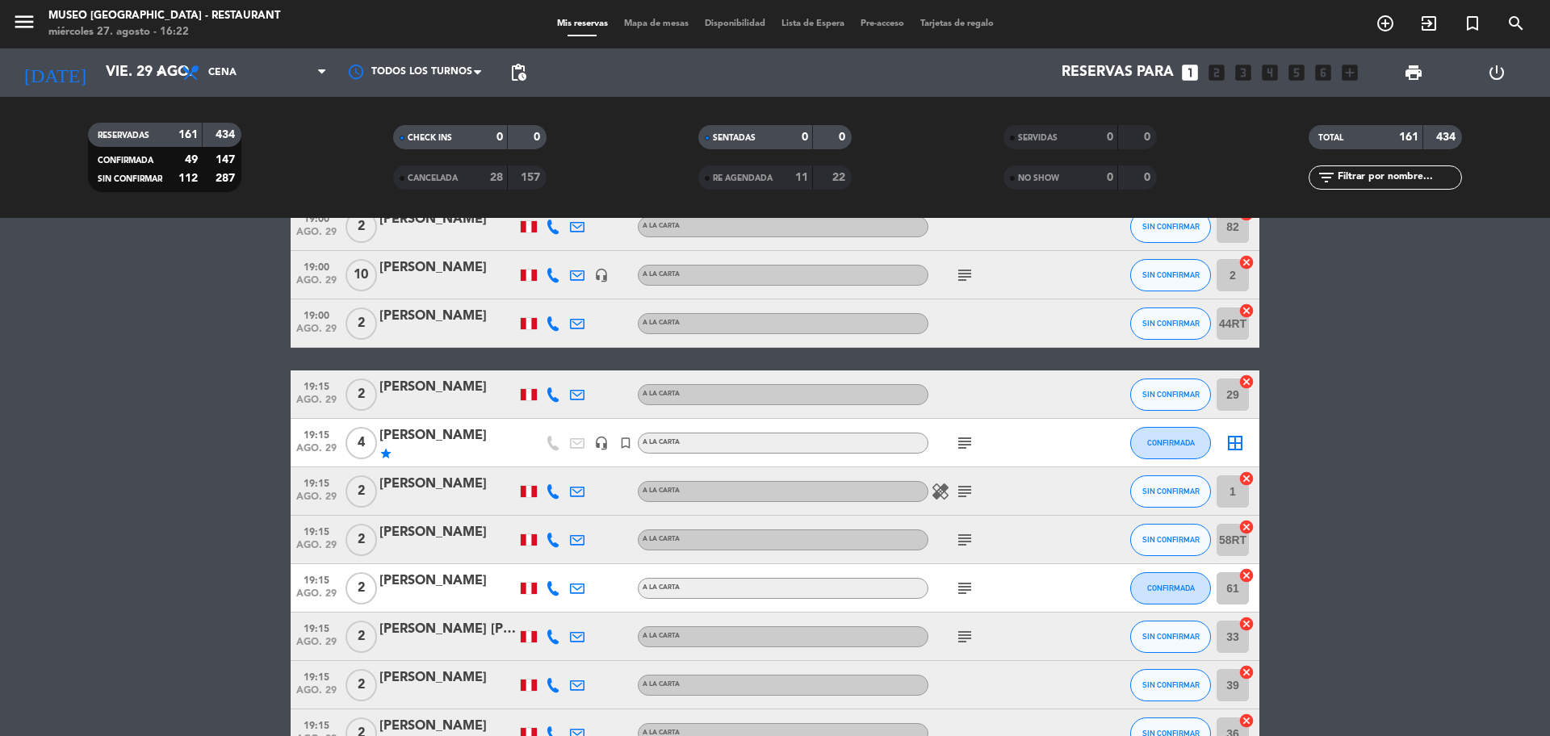
scroll to position [3431, 0]
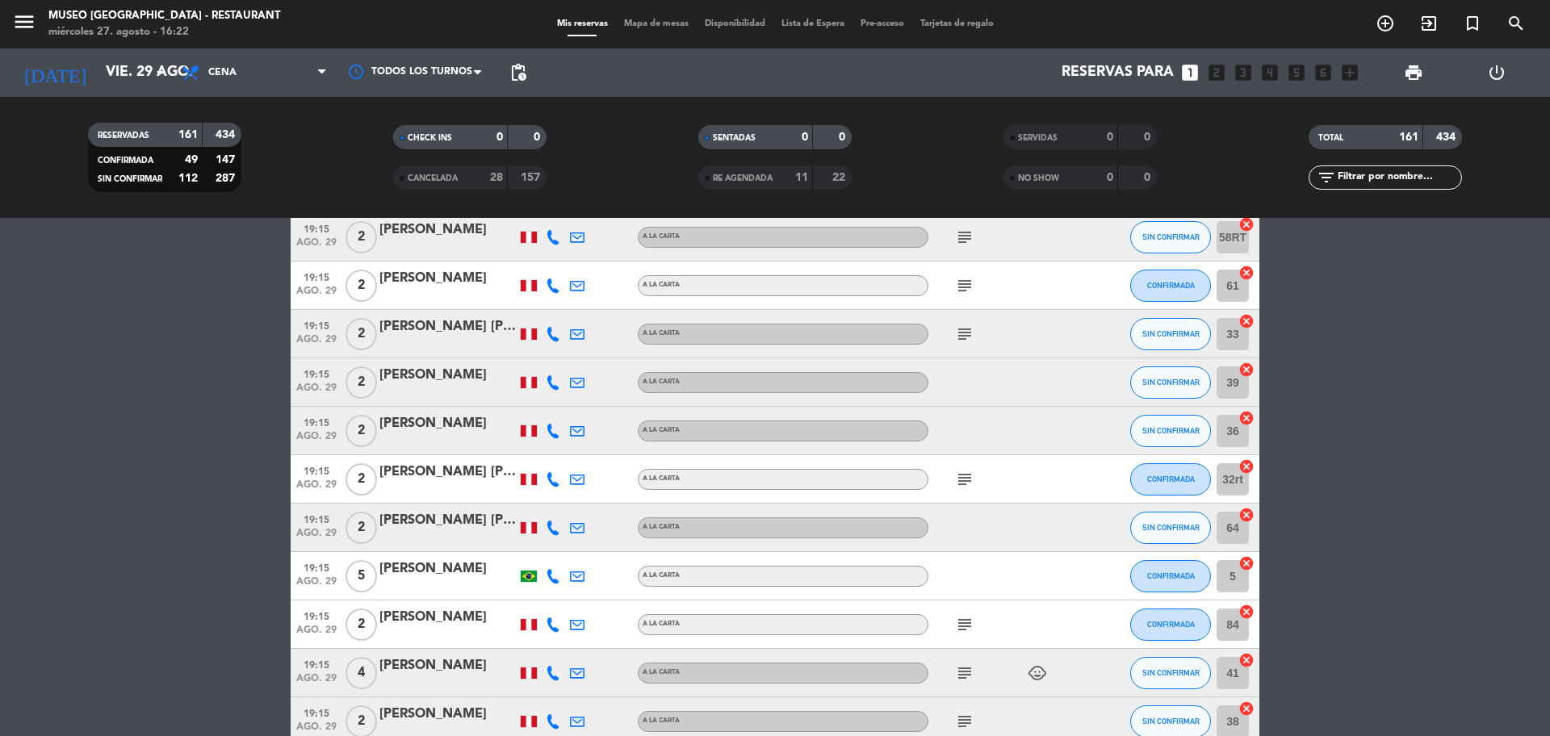
click at [1243, 374] on icon "cancel" at bounding box center [1247, 370] width 16 height 16
click at [1247, 417] on icon "cancel" at bounding box center [1247, 418] width 16 height 16
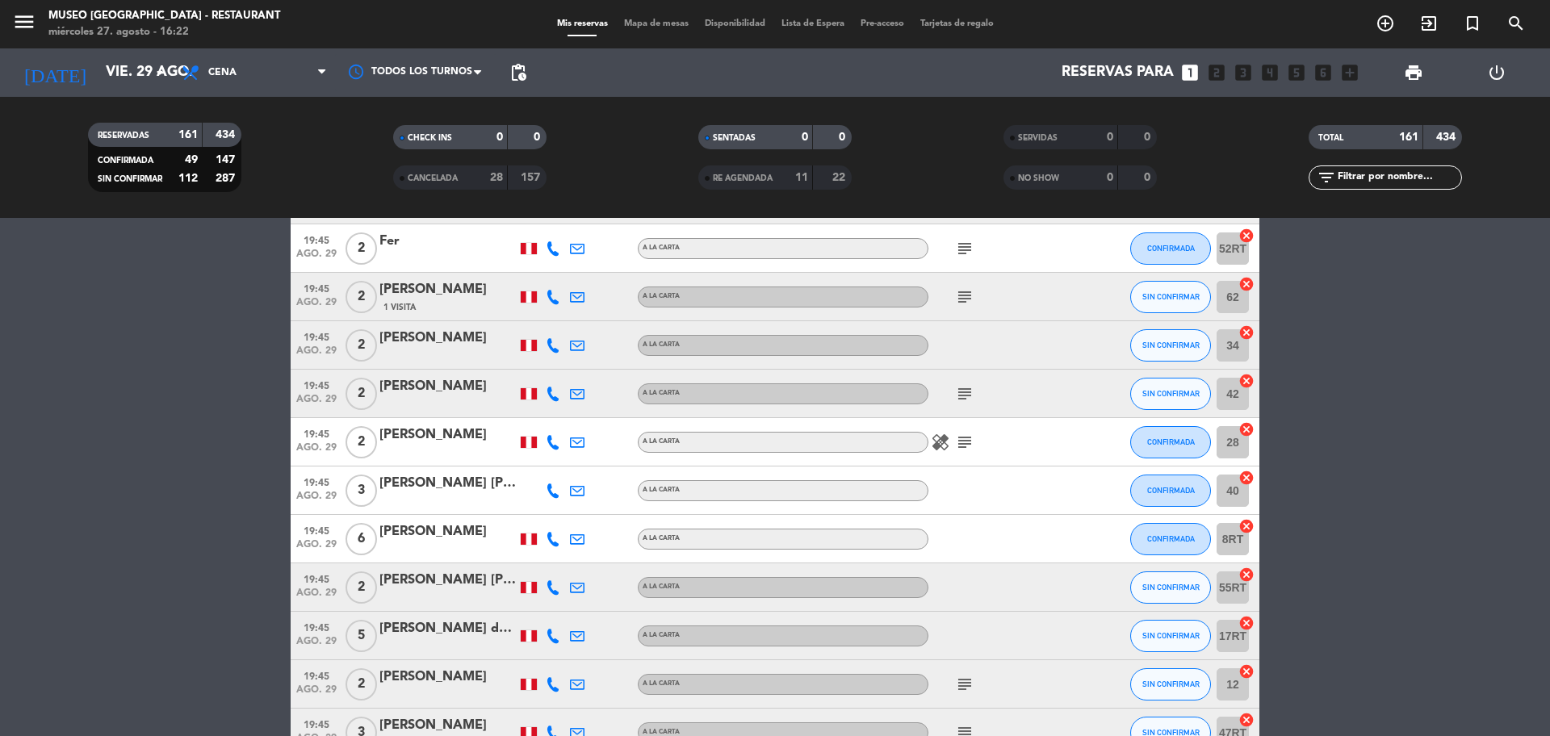
scroll to position [4541, 0]
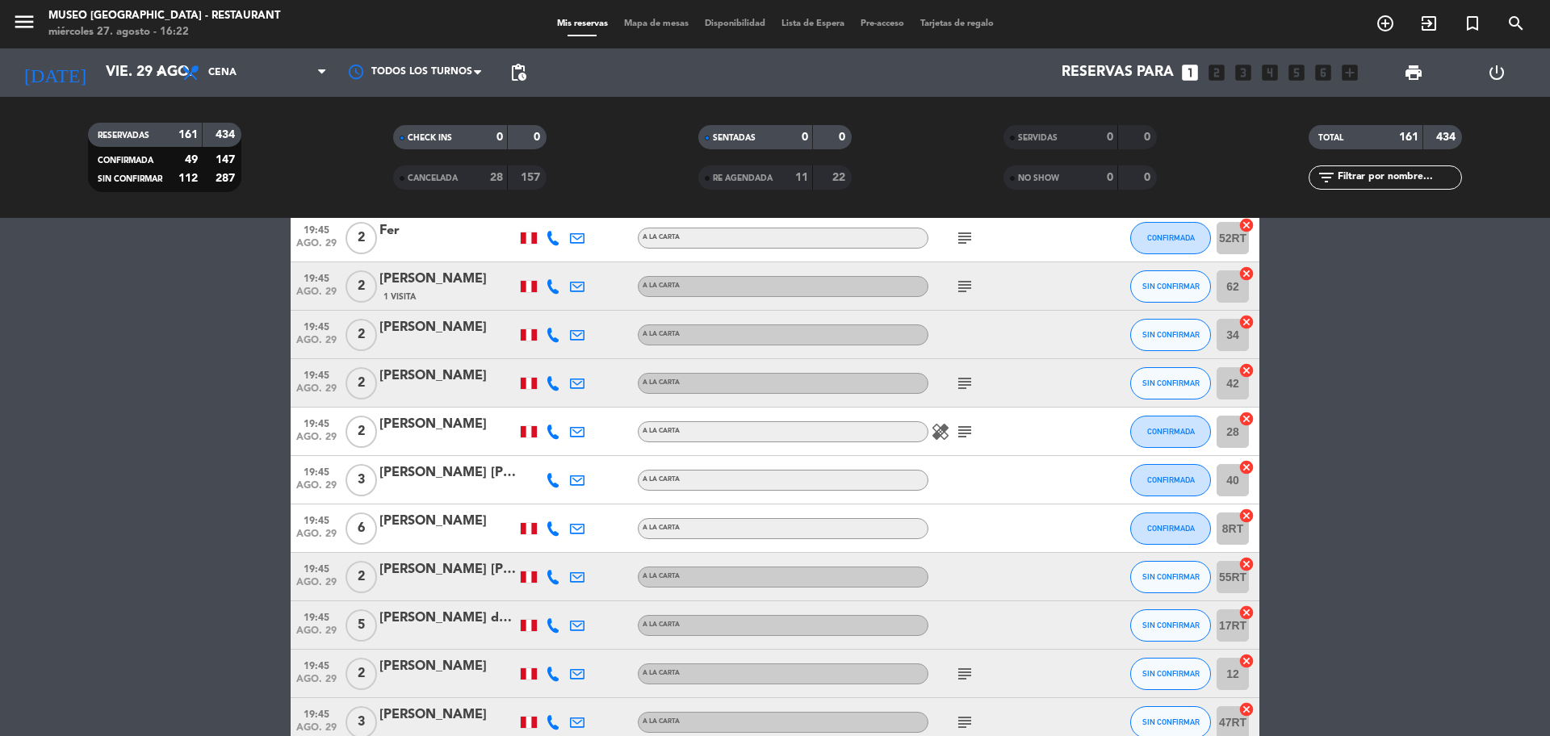
drag, startPoint x: 1249, startPoint y: 465, endPoint x: 1247, endPoint y: 409, distance: 55.8
click at [1249, 464] on icon "cancel" at bounding box center [1247, 467] width 16 height 16
click at [1245, 324] on icon "cancel" at bounding box center [1247, 322] width 16 height 16
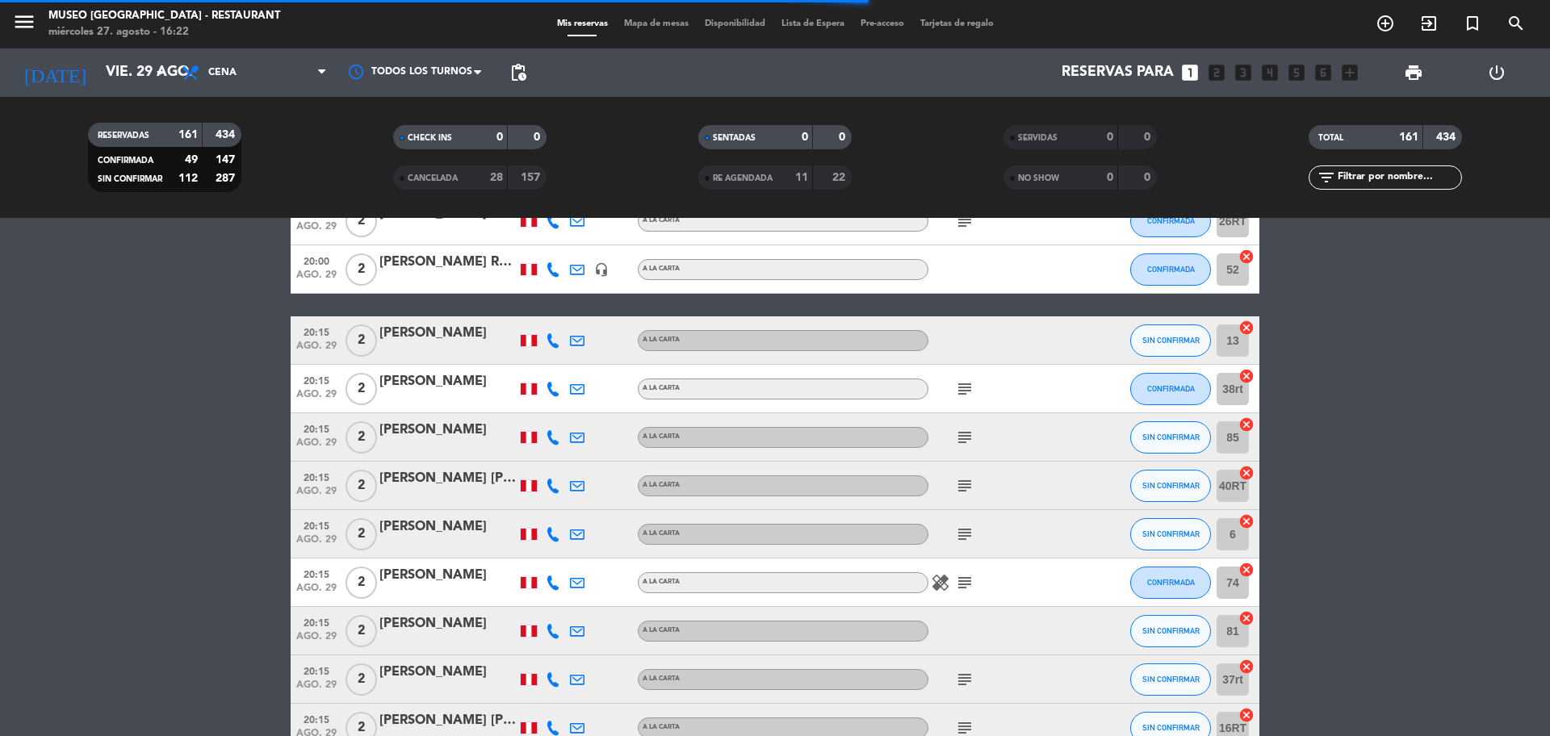
scroll to position [5753, 0]
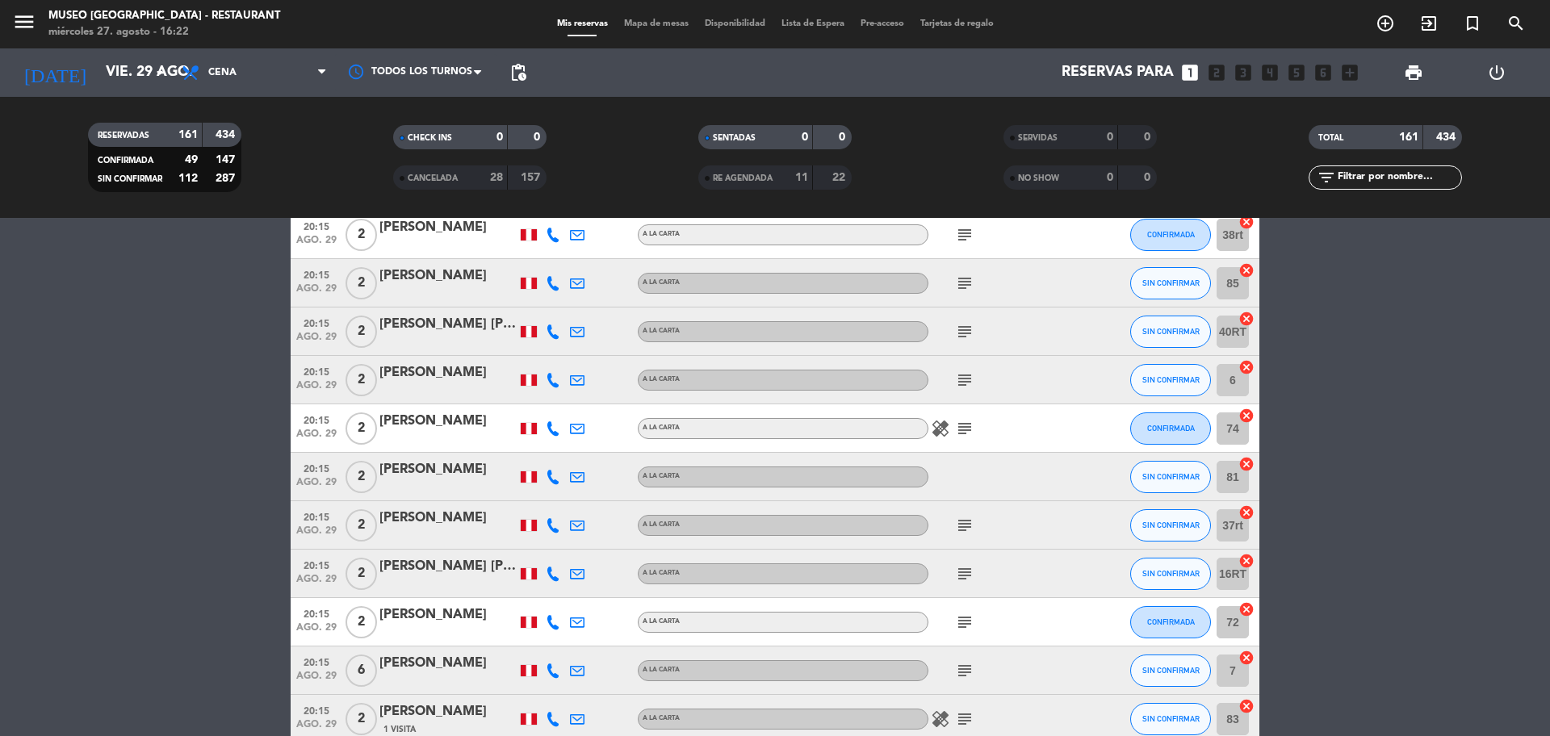
click at [1241, 461] on icon "cancel" at bounding box center [1247, 464] width 16 height 16
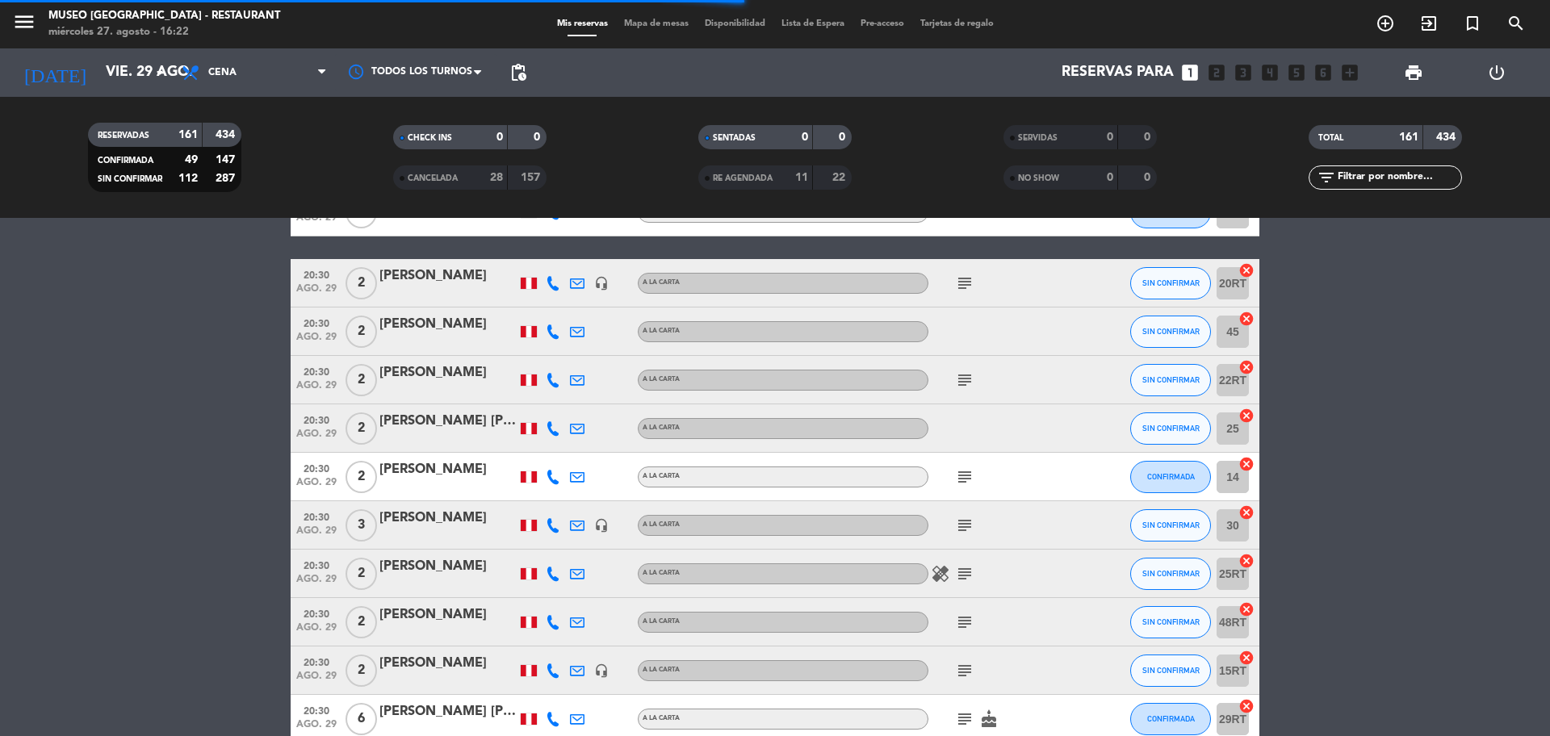
scroll to position [6459, 0]
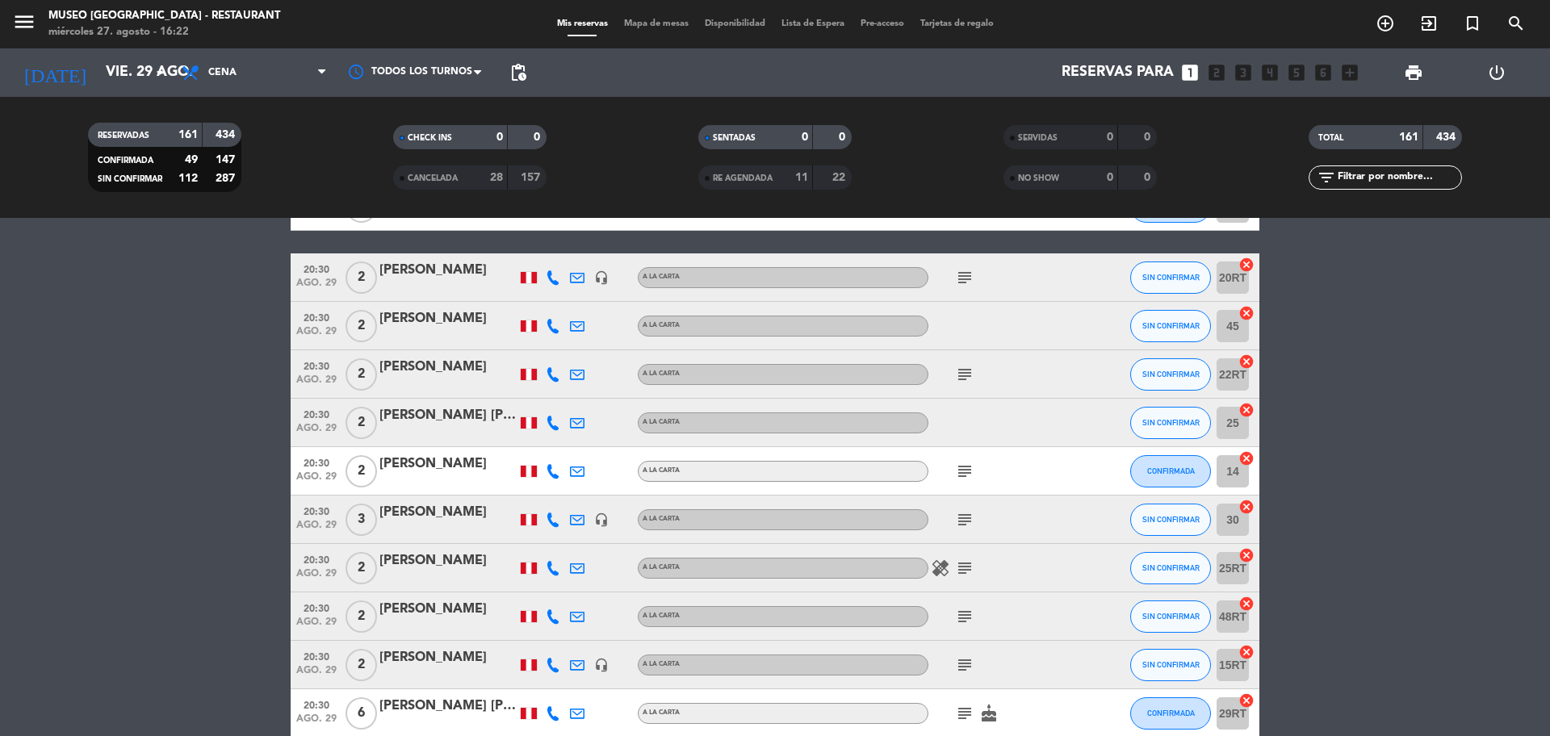
click at [1248, 410] on icon "cancel" at bounding box center [1247, 410] width 16 height 16
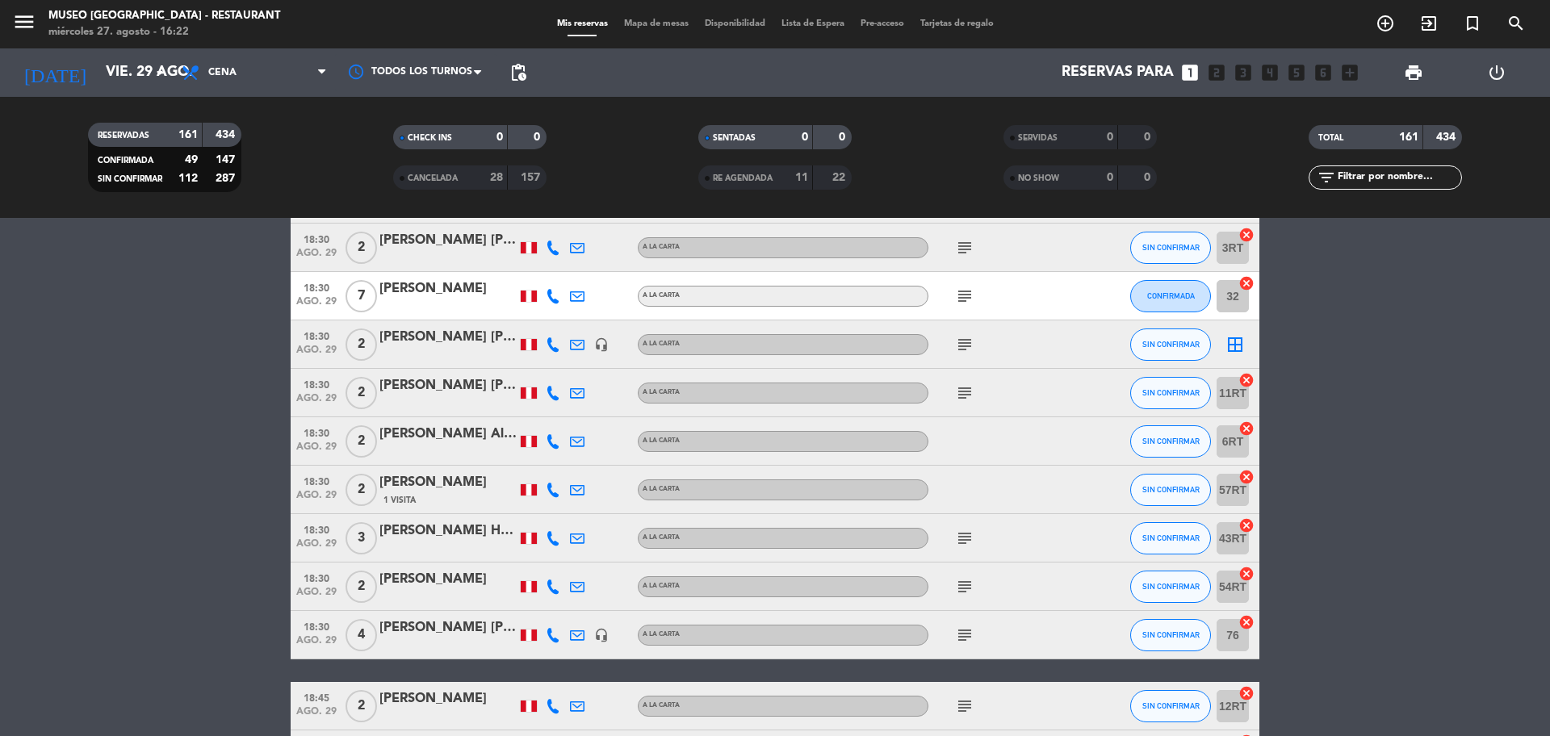
scroll to position [1944, 0]
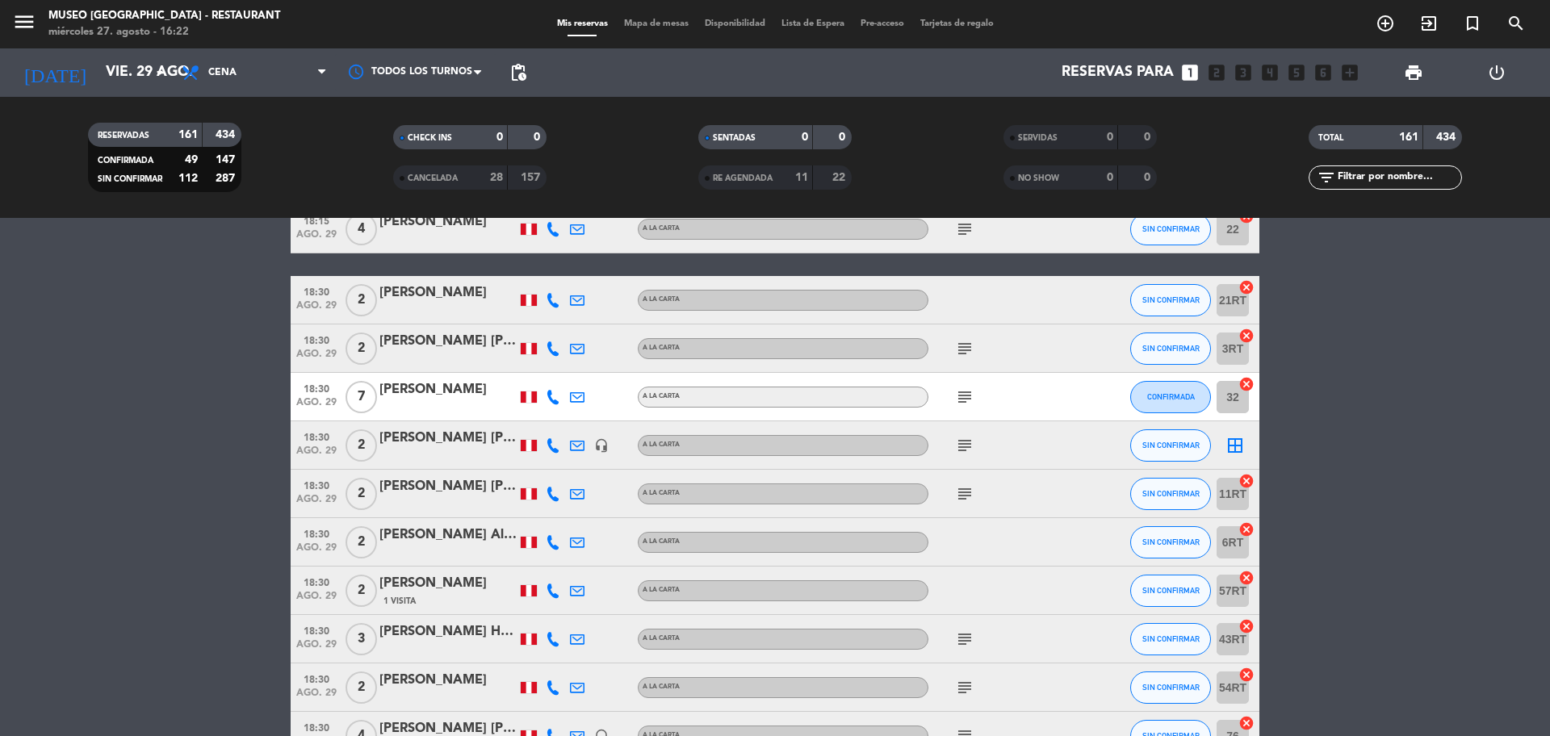
click at [1247, 581] on icon "cancel" at bounding box center [1247, 578] width 16 height 16
click at [1246, 531] on icon "cancel" at bounding box center [1247, 530] width 16 height 16
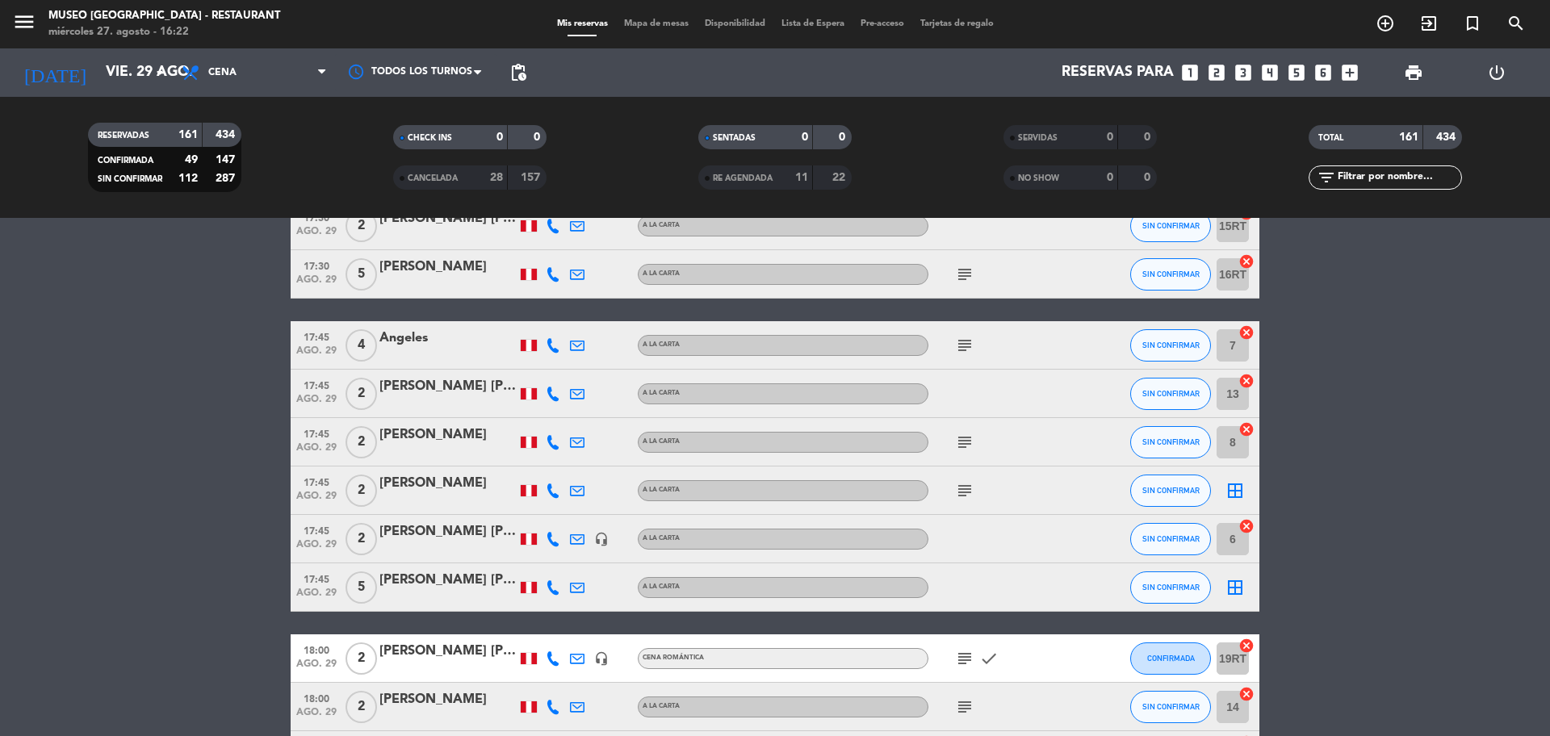
scroll to position [0, 0]
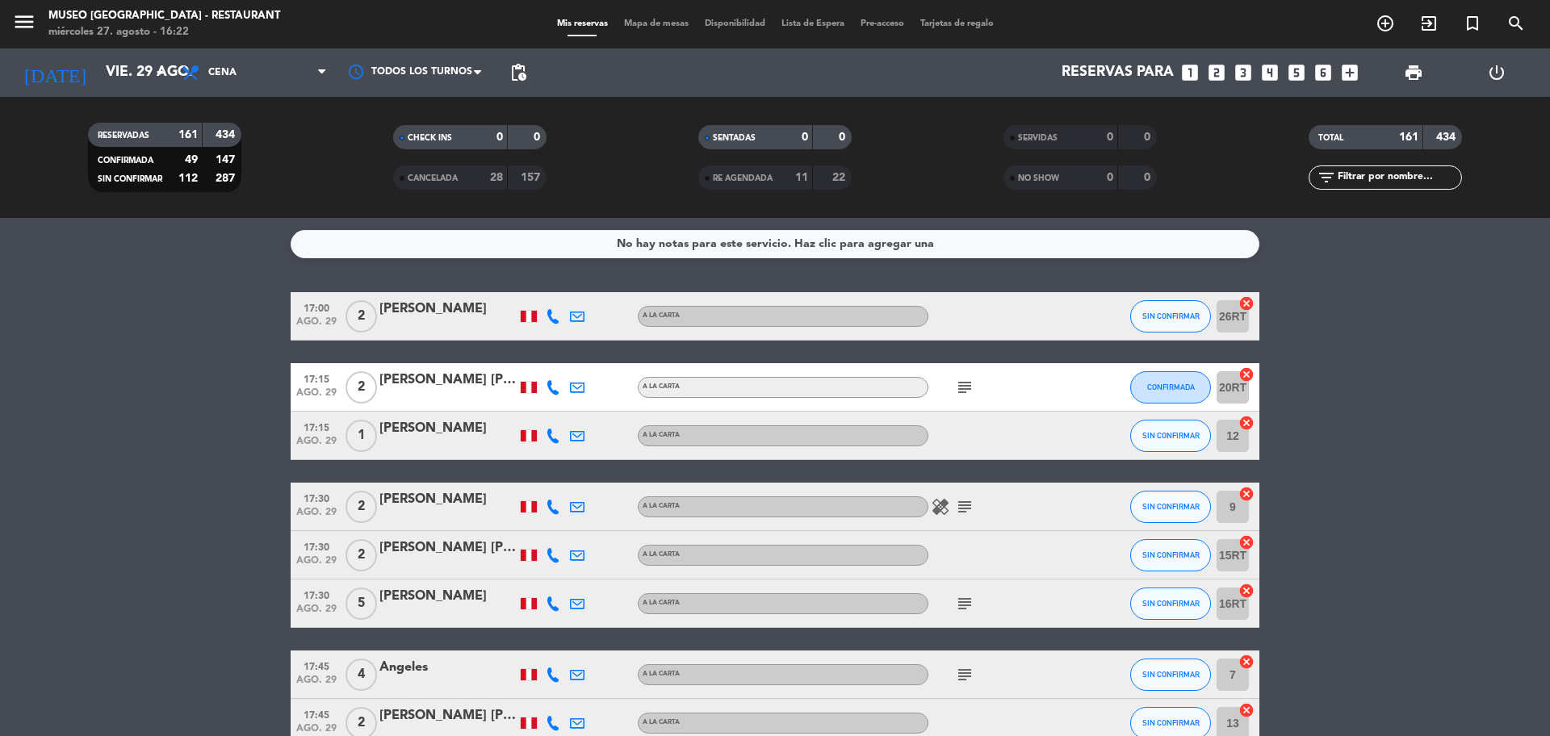
click at [1211, 70] on icon "looks_two" at bounding box center [1216, 72] width 21 height 21
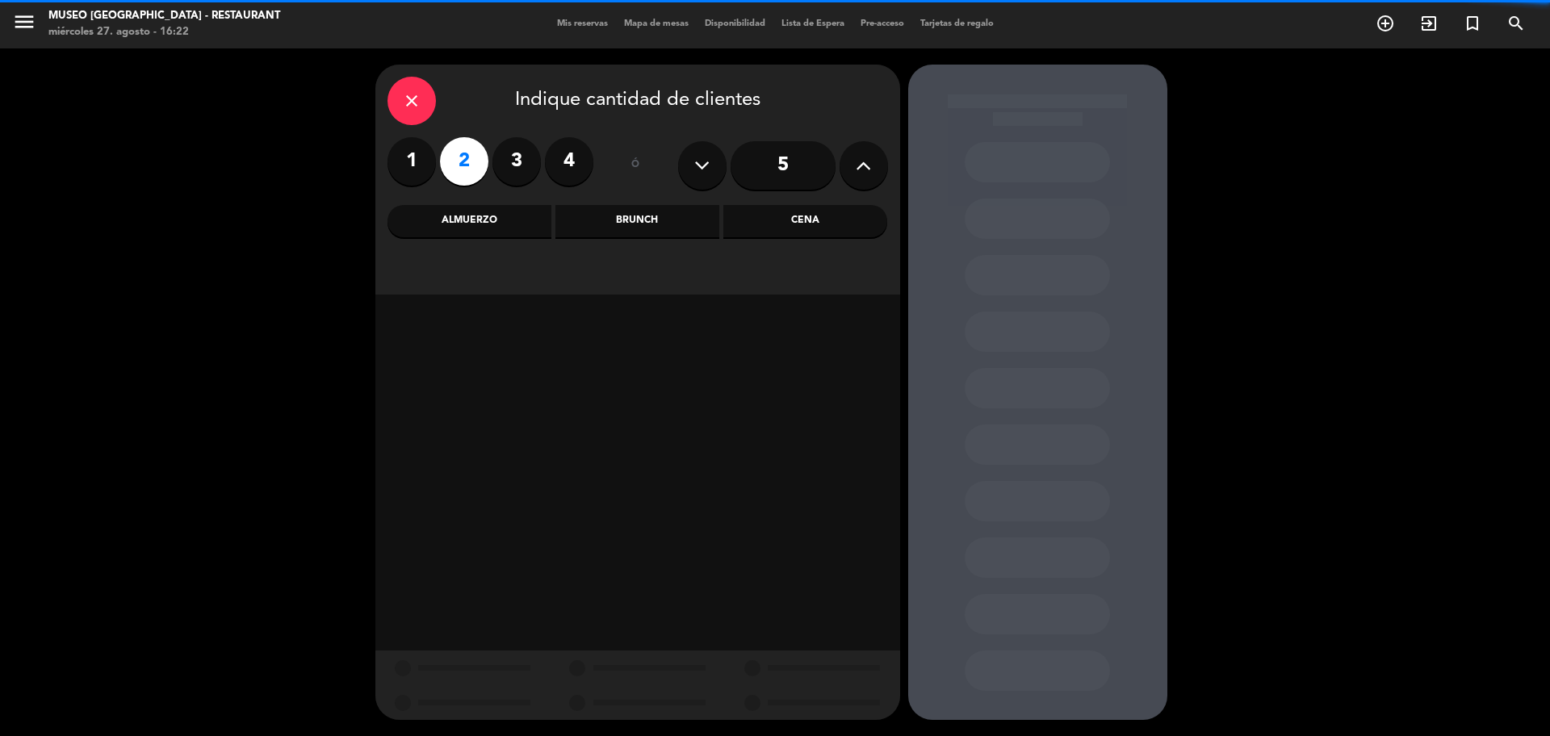
click at [815, 214] on div "Cena" at bounding box center [805, 221] width 164 height 32
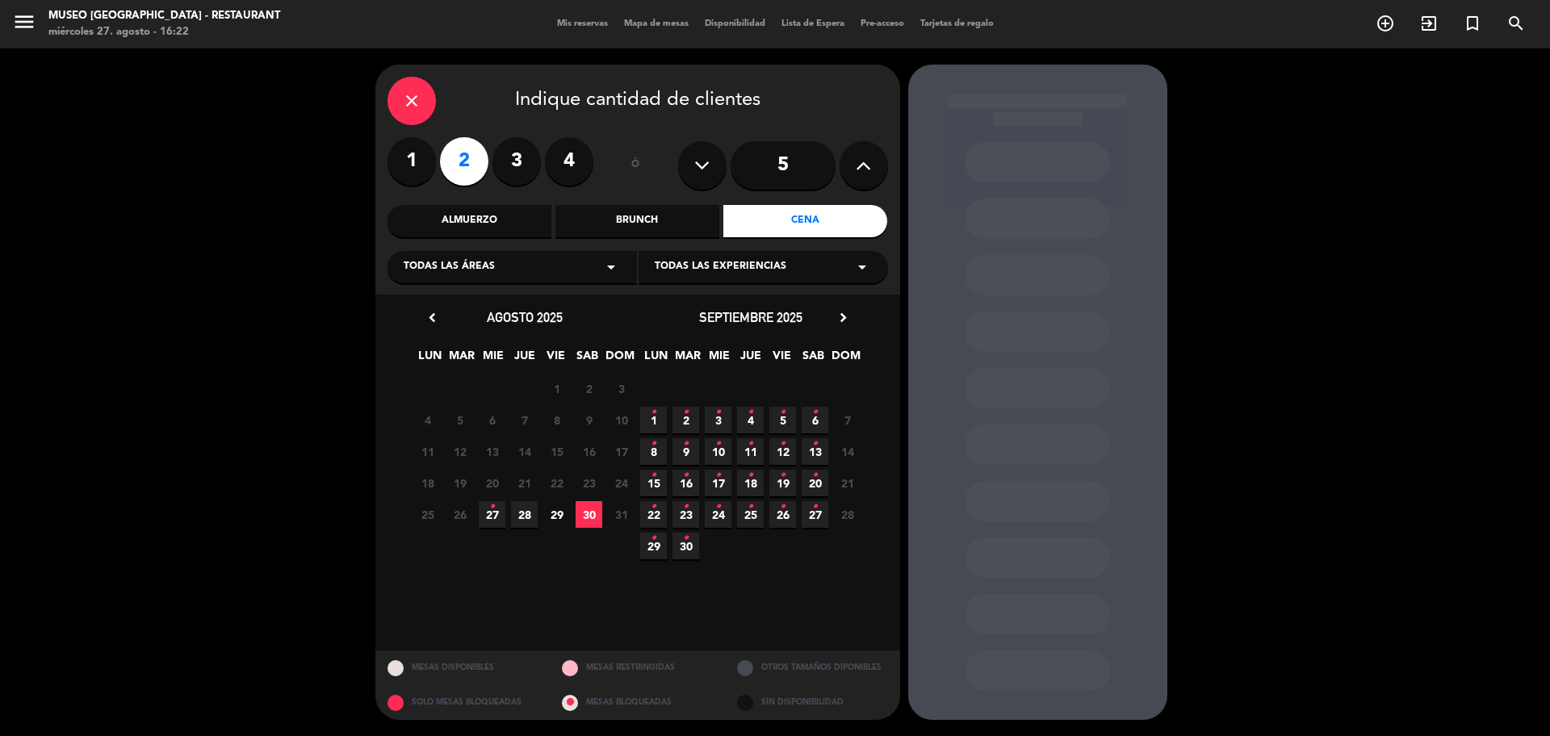
click at [557, 524] on span "29" at bounding box center [556, 514] width 27 height 27
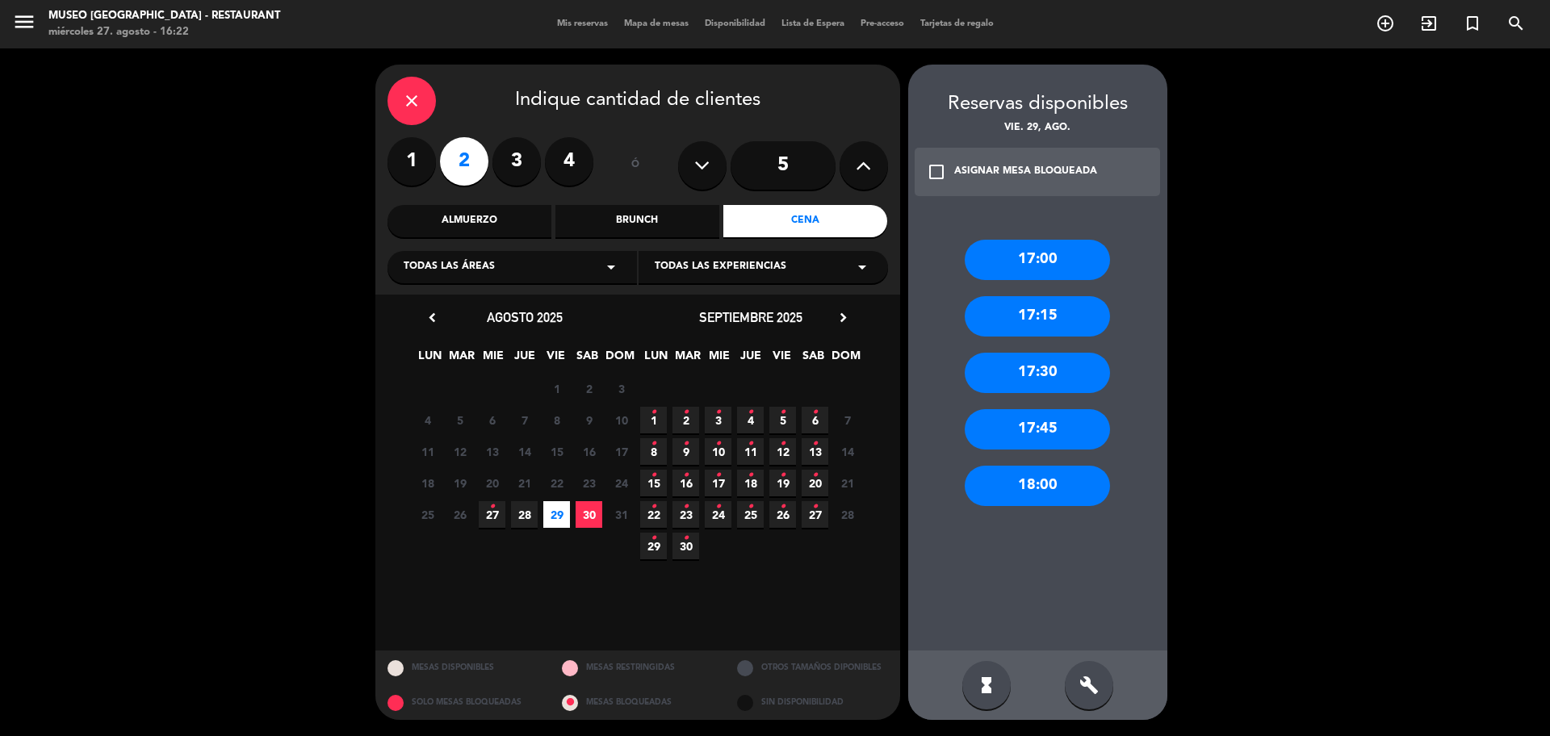
click at [1063, 481] on div "18:00" at bounding box center [1037, 486] width 145 height 40
